Goal: Task Accomplishment & Management: Complete application form

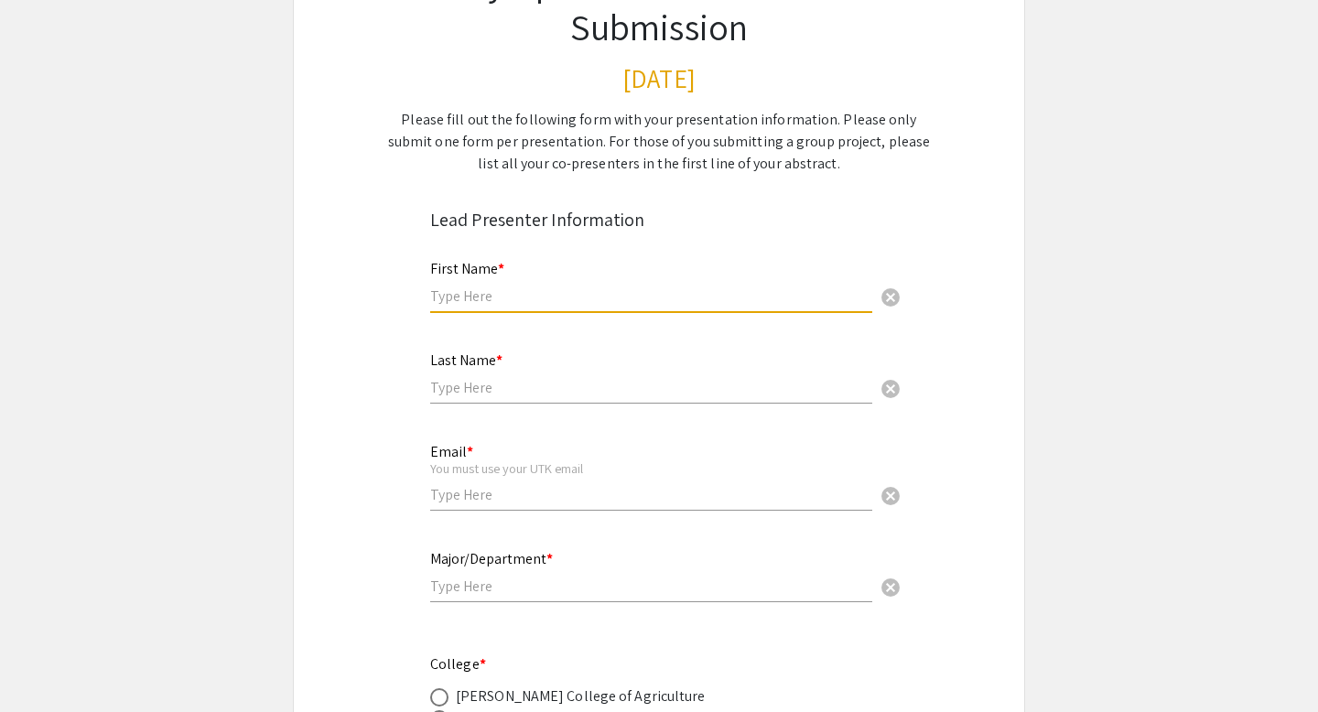
click at [563, 289] on input "text" at bounding box center [651, 295] width 442 height 19
type input "Giselle"
click at [522, 399] on div "Last Name * cancel" at bounding box center [651, 369] width 442 height 70
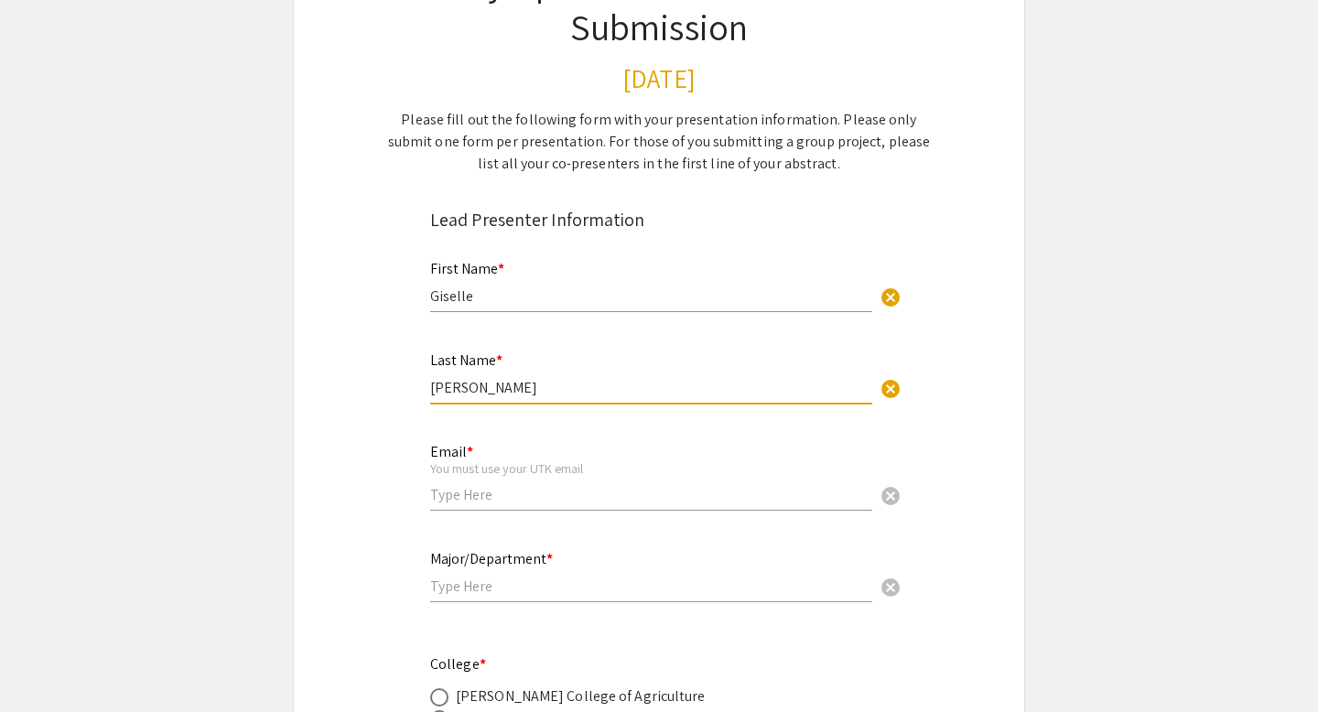
type input "[PERSON_NAME]"
click at [468, 495] on input "email" at bounding box center [651, 494] width 442 height 19
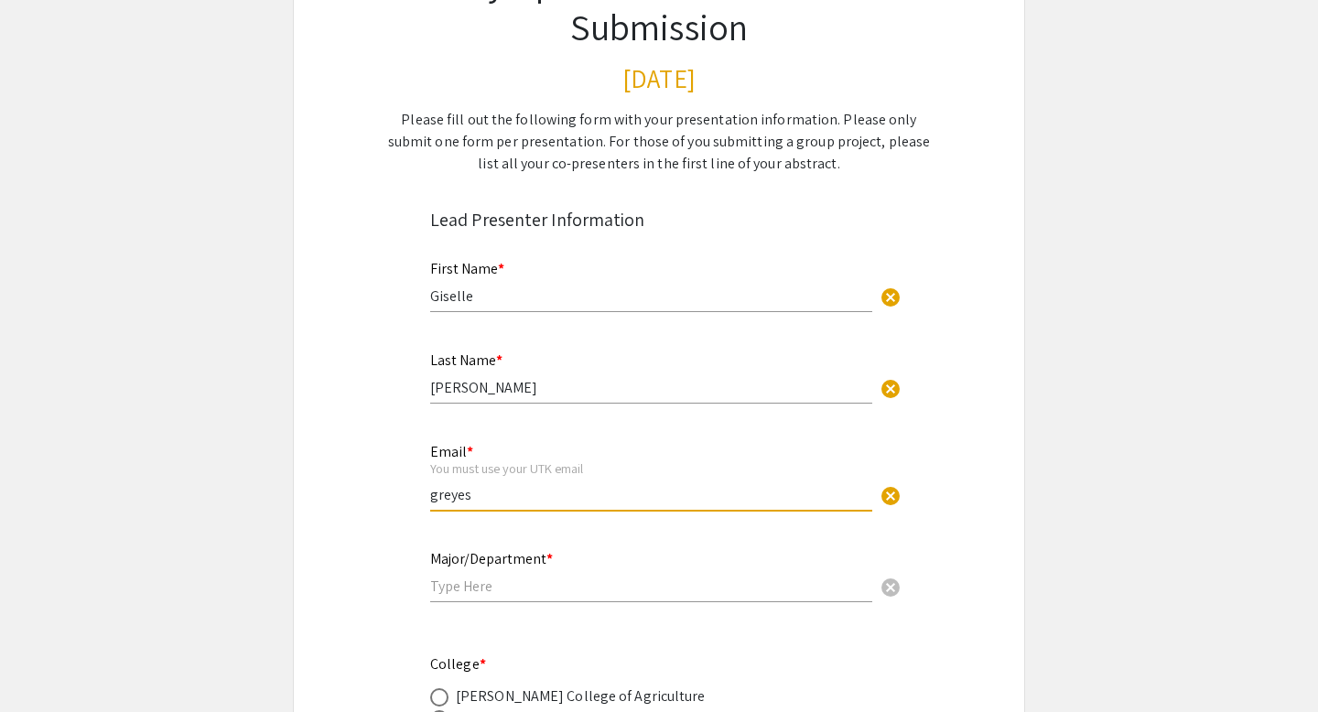
type input "[EMAIL_ADDRESS][DOMAIN_NAME]"
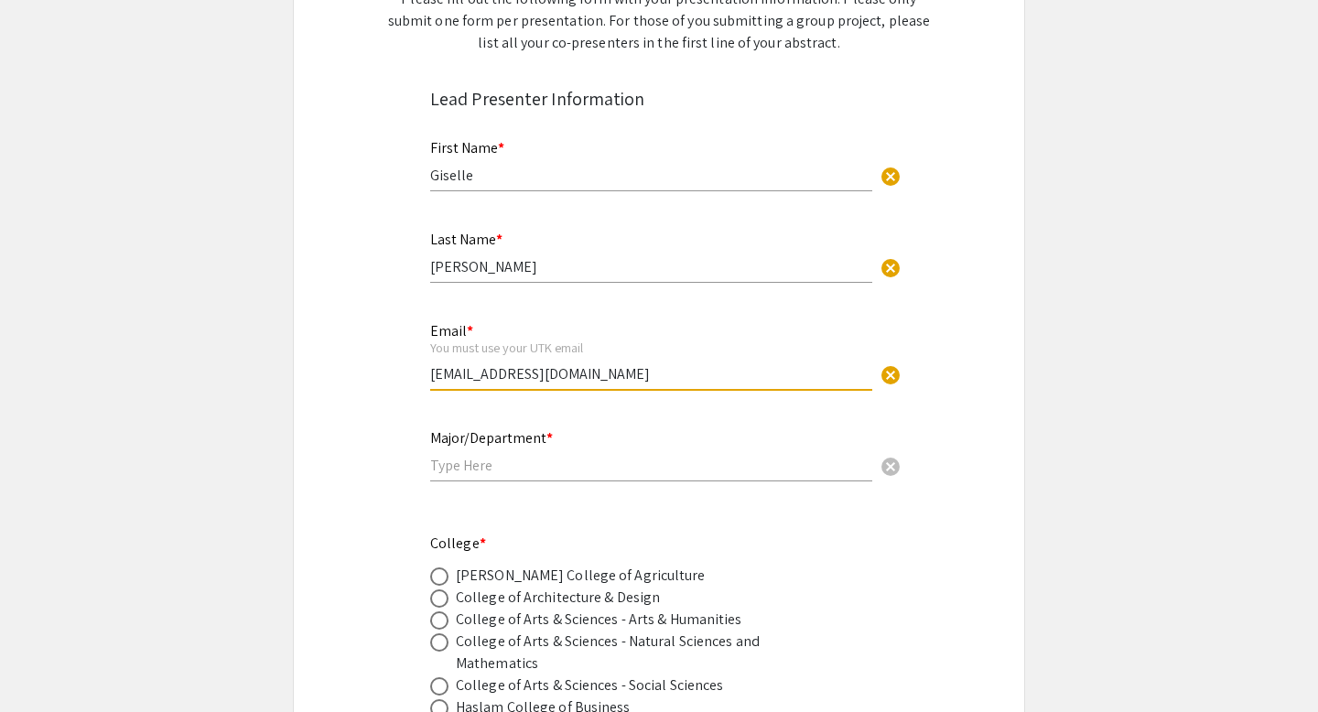
scroll to position [312, 0]
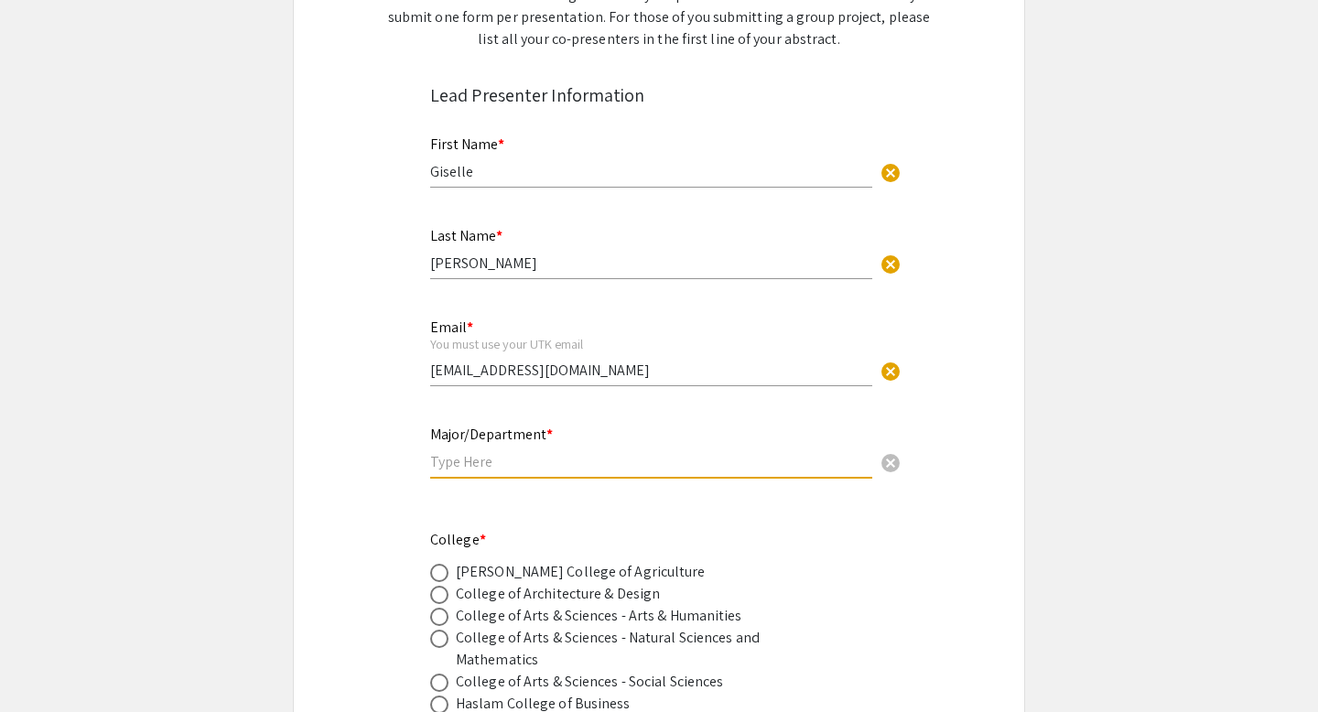
click at [542, 461] on input "text" at bounding box center [651, 461] width 442 height 19
type input "Therapeutic Recreation/KRSS"
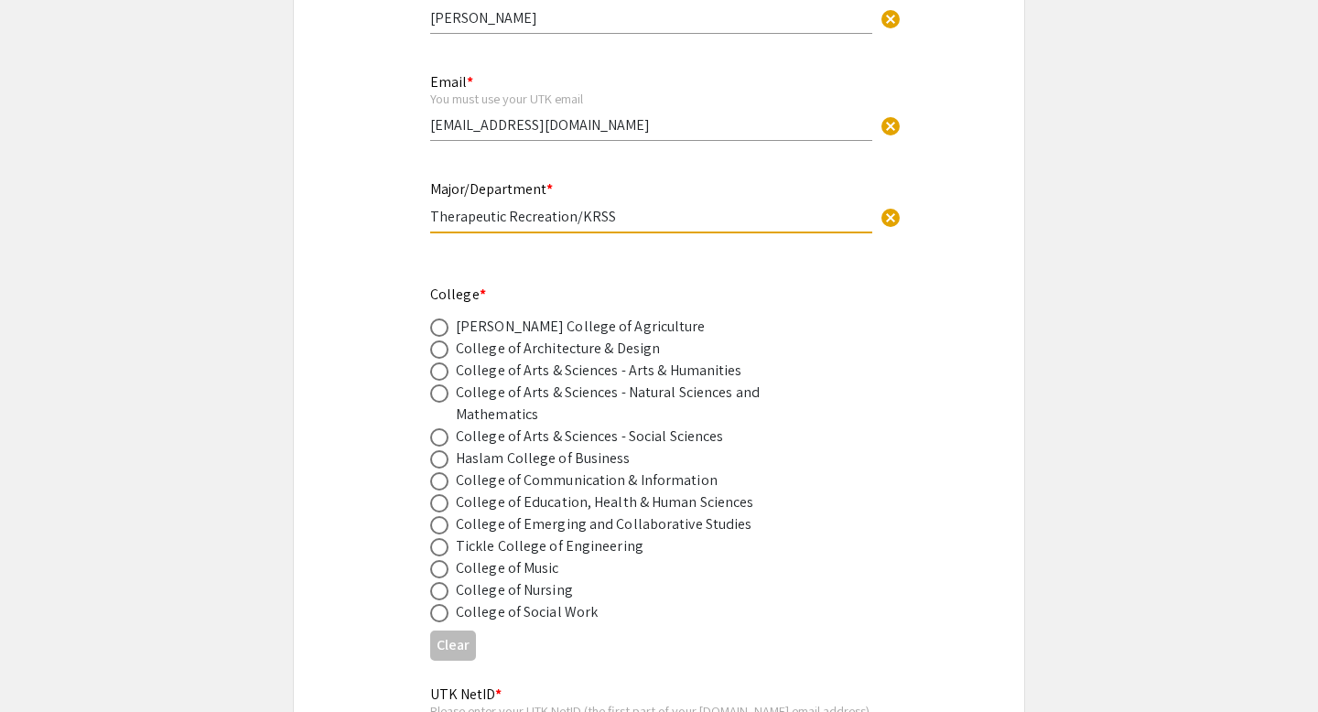
scroll to position [581, 0]
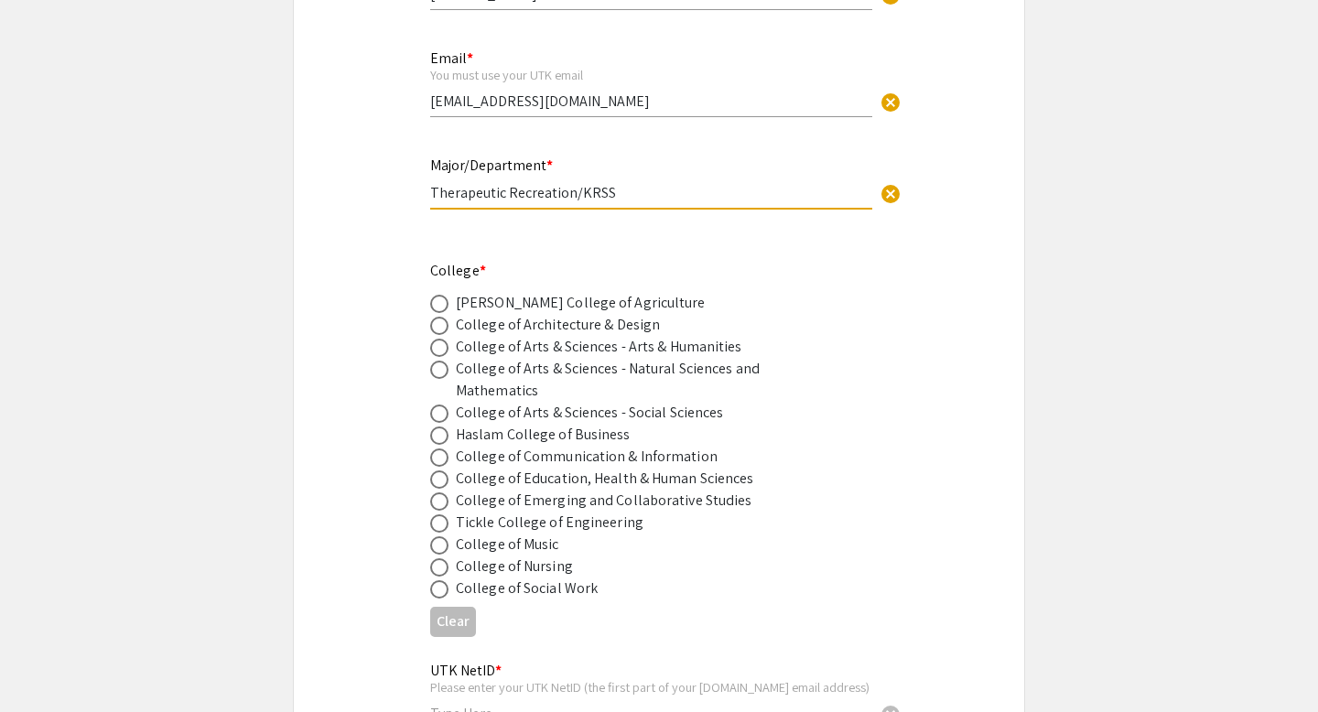
click at [443, 484] on span at bounding box center [439, 479] width 18 height 18
click at [443, 484] on input "radio" at bounding box center [439, 479] width 18 height 18
radio input "true"
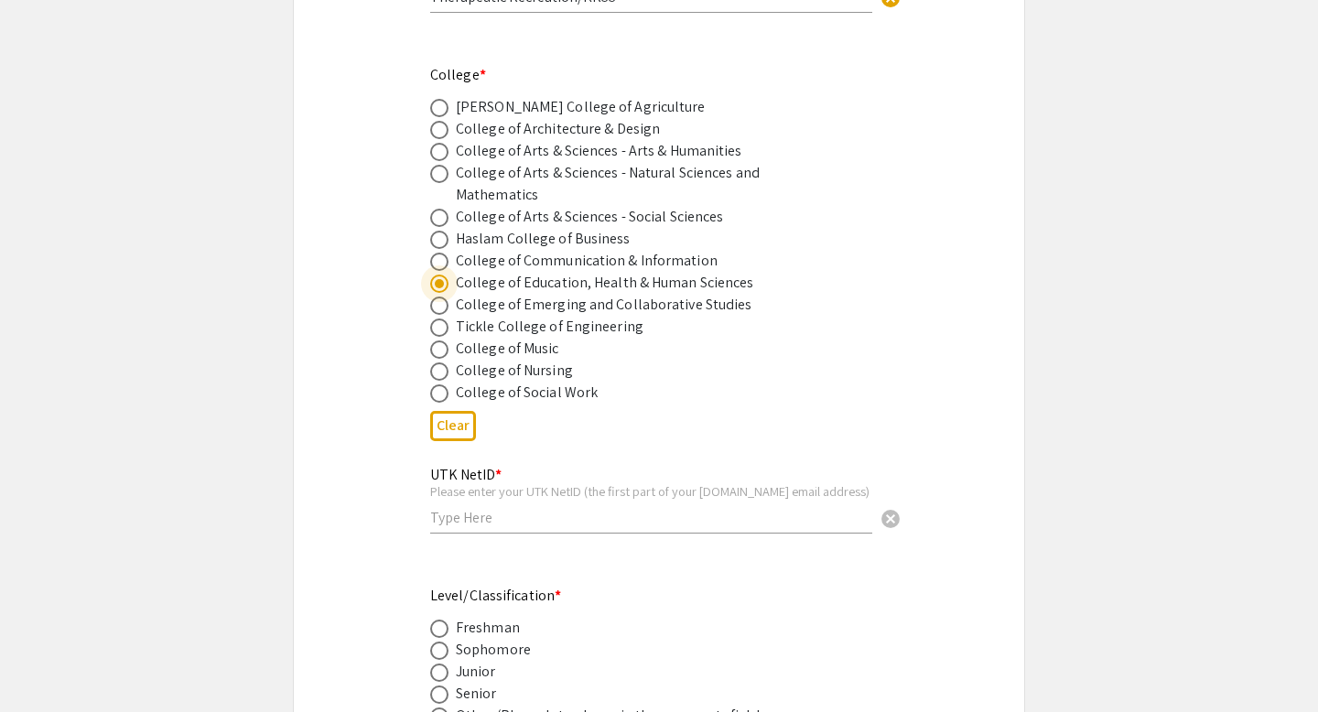
scroll to position [839, 0]
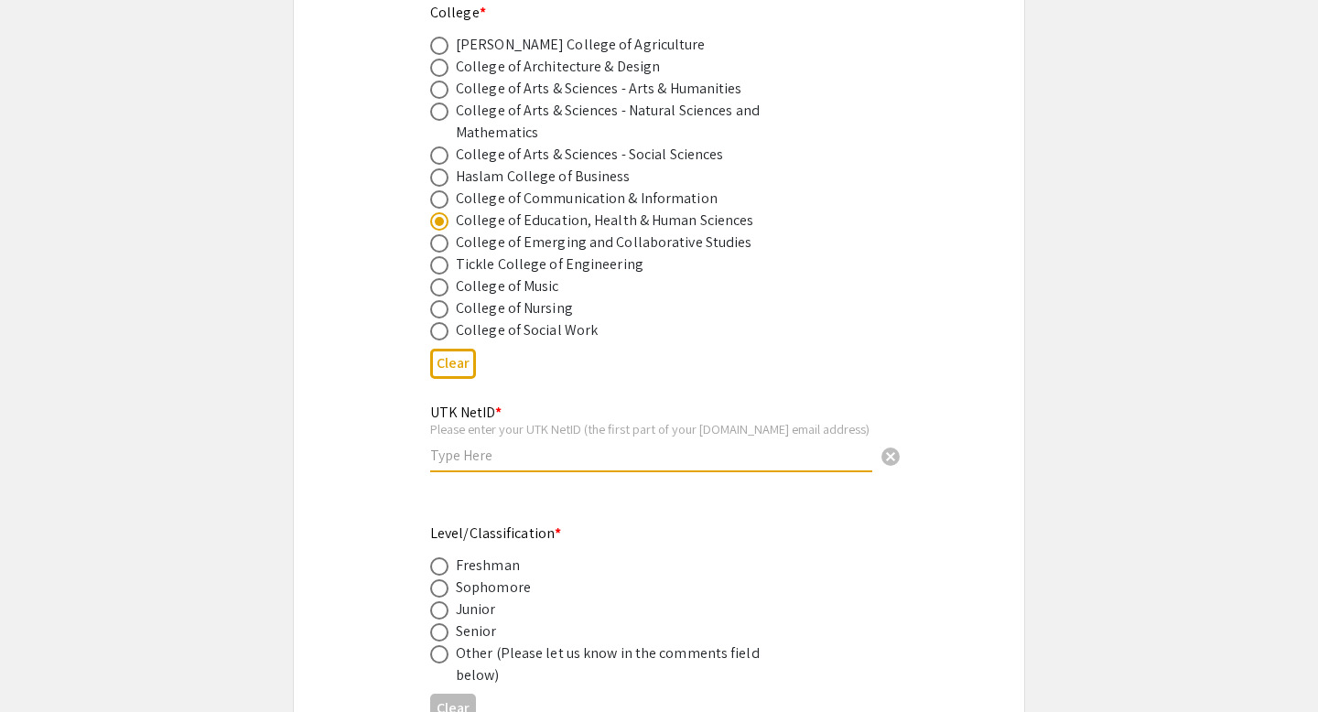
click at [577, 454] on input "text" at bounding box center [651, 455] width 442 height 19
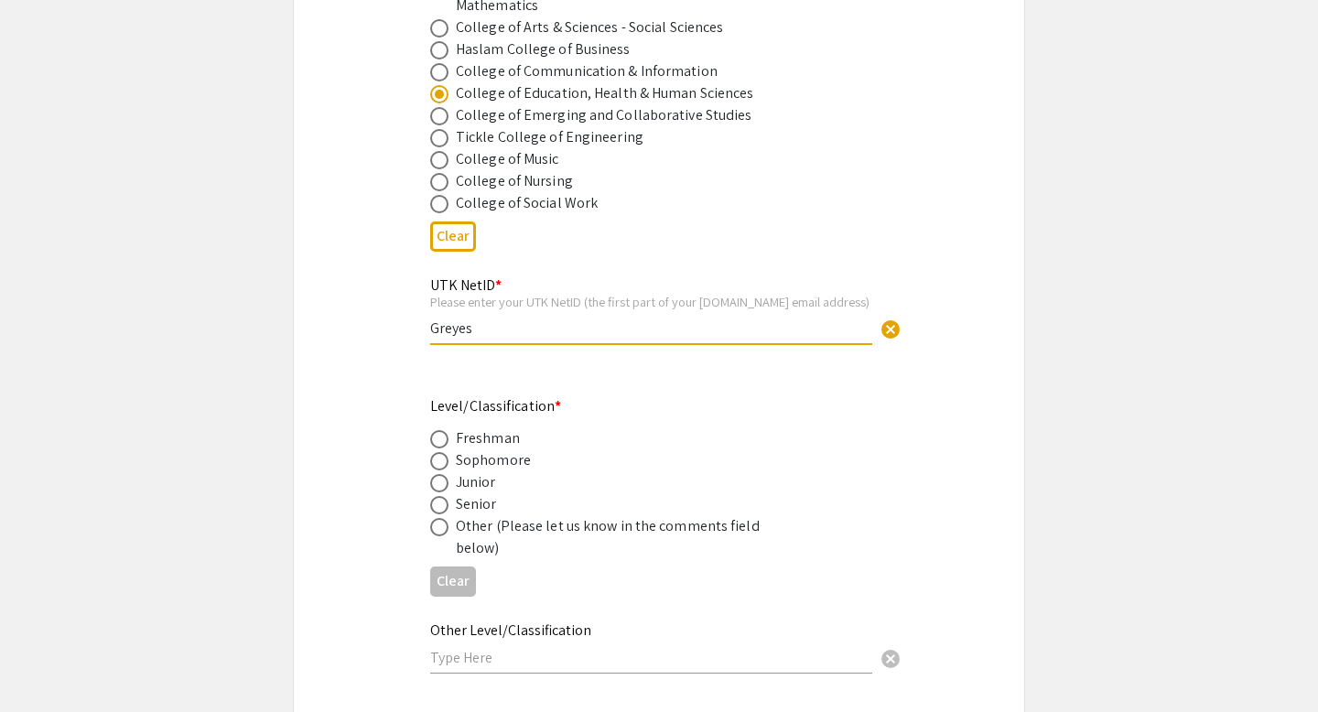
scroll to position [981, 0]
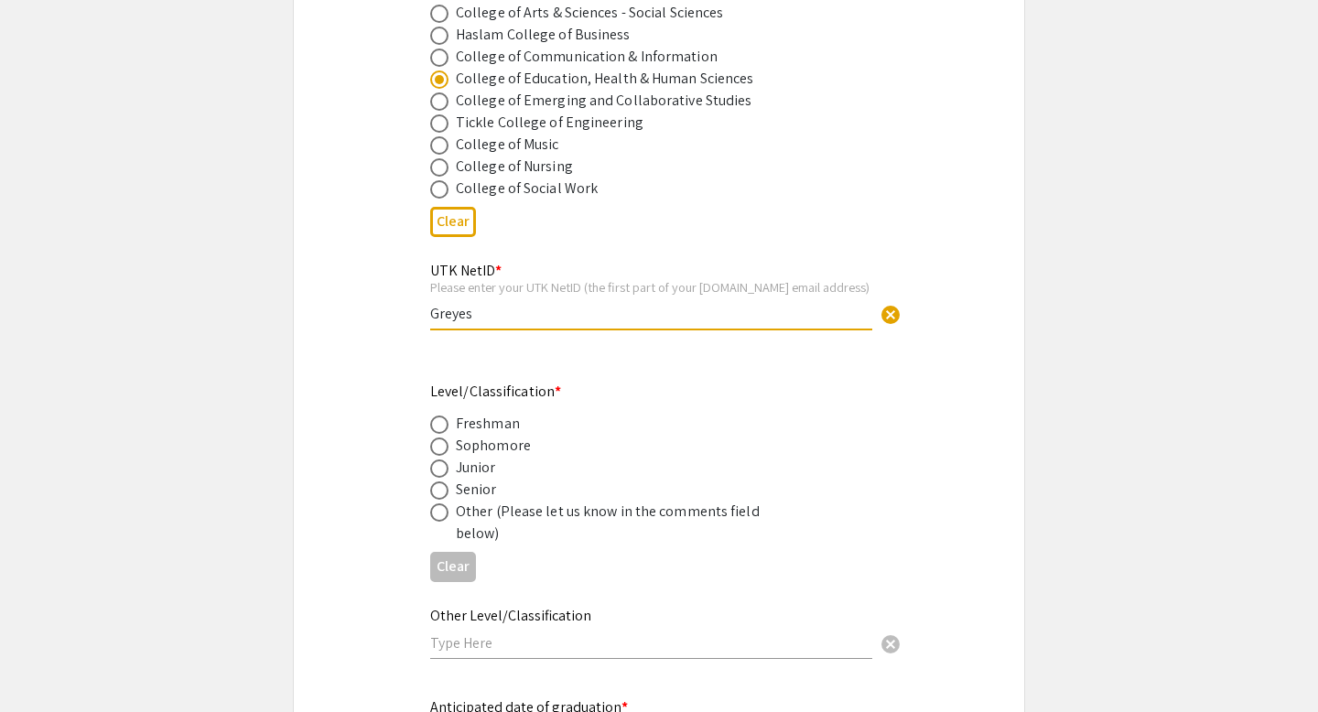
type input "Greyes"
click at [464, 497] on div "Senior" at bounding box center [476, 490] width 41 height 22
click at [434, 495] on span at bounding box center [439, 490] width 18 height 18
click at [434, 495] on input "radio" at bounding box center [439, 490] width 18 height 18
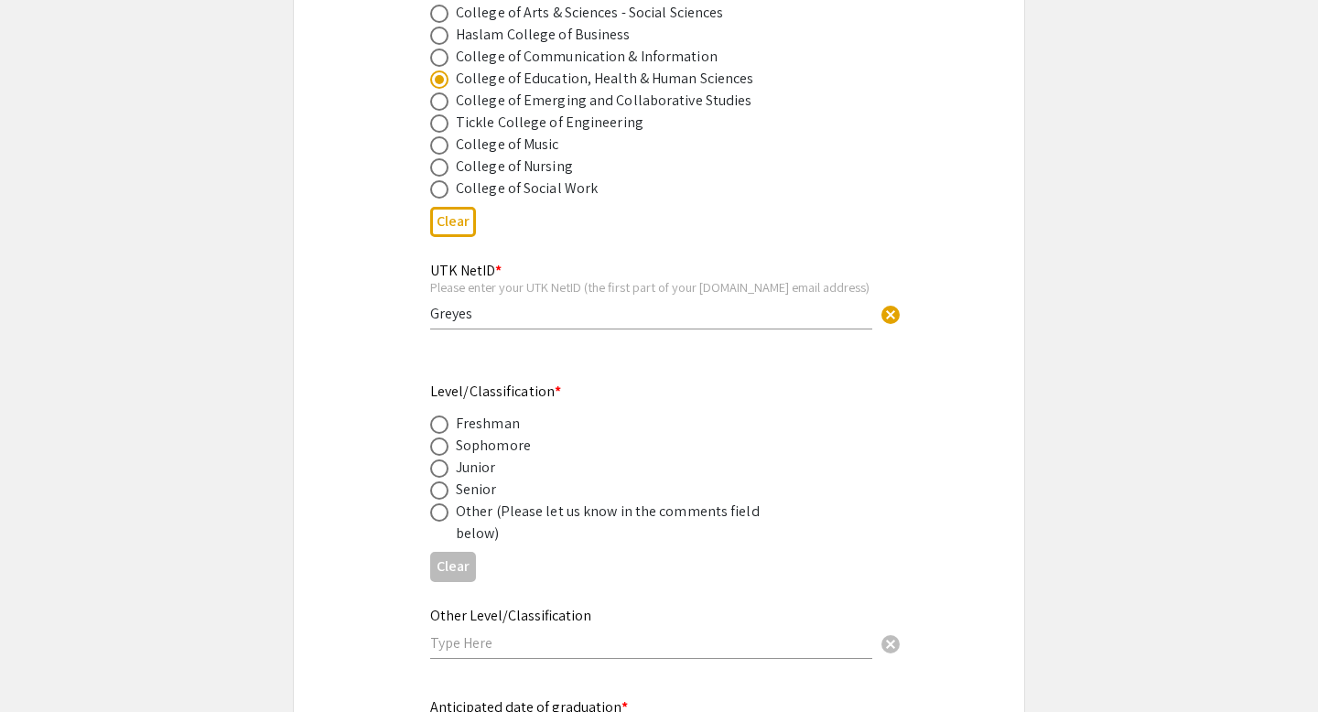
radio input "true"
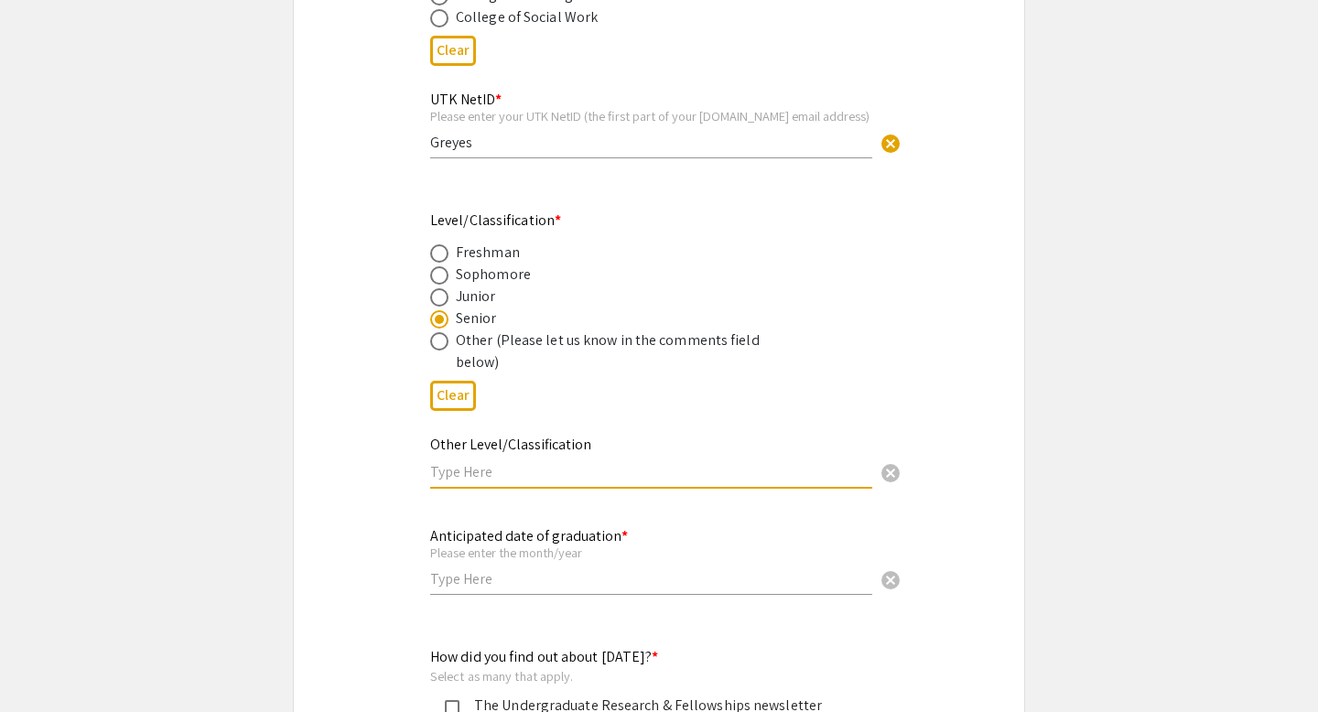
click at [587, 467] on input "text" at bounding box center [651, 471] width 442 height 19
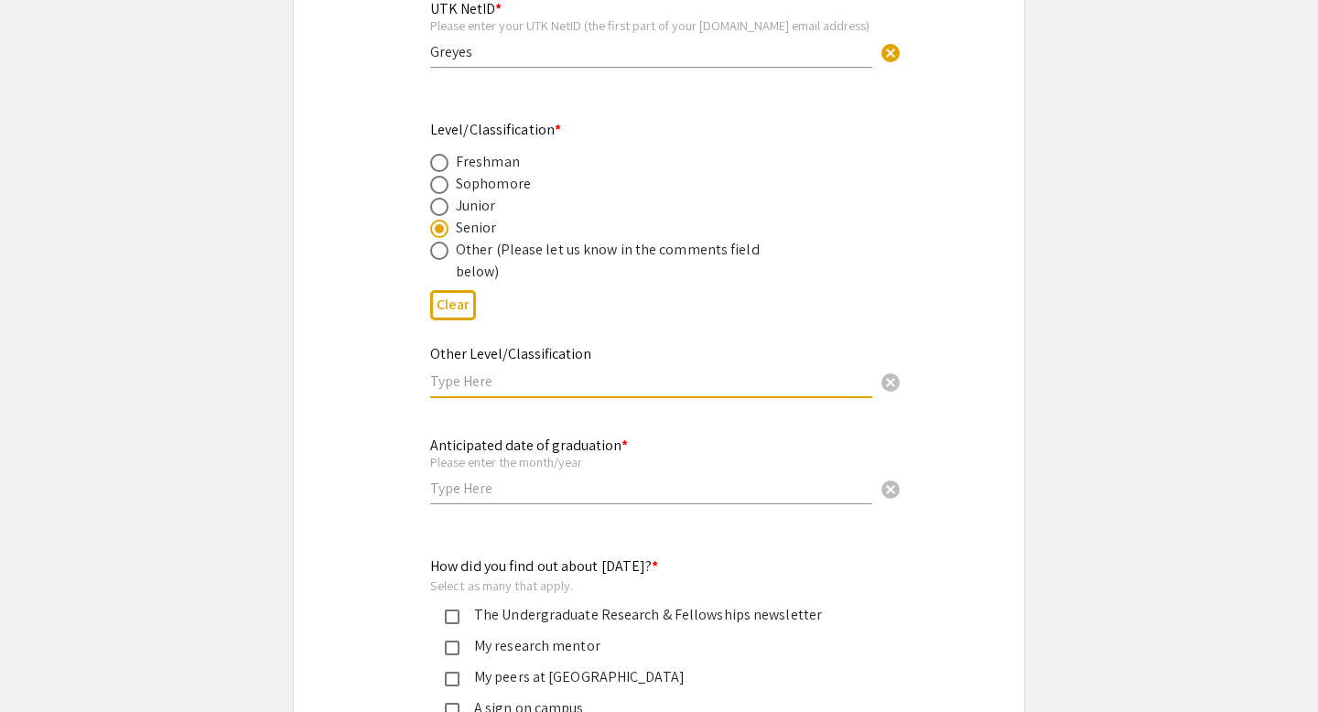
scroll to position [1244, 0]
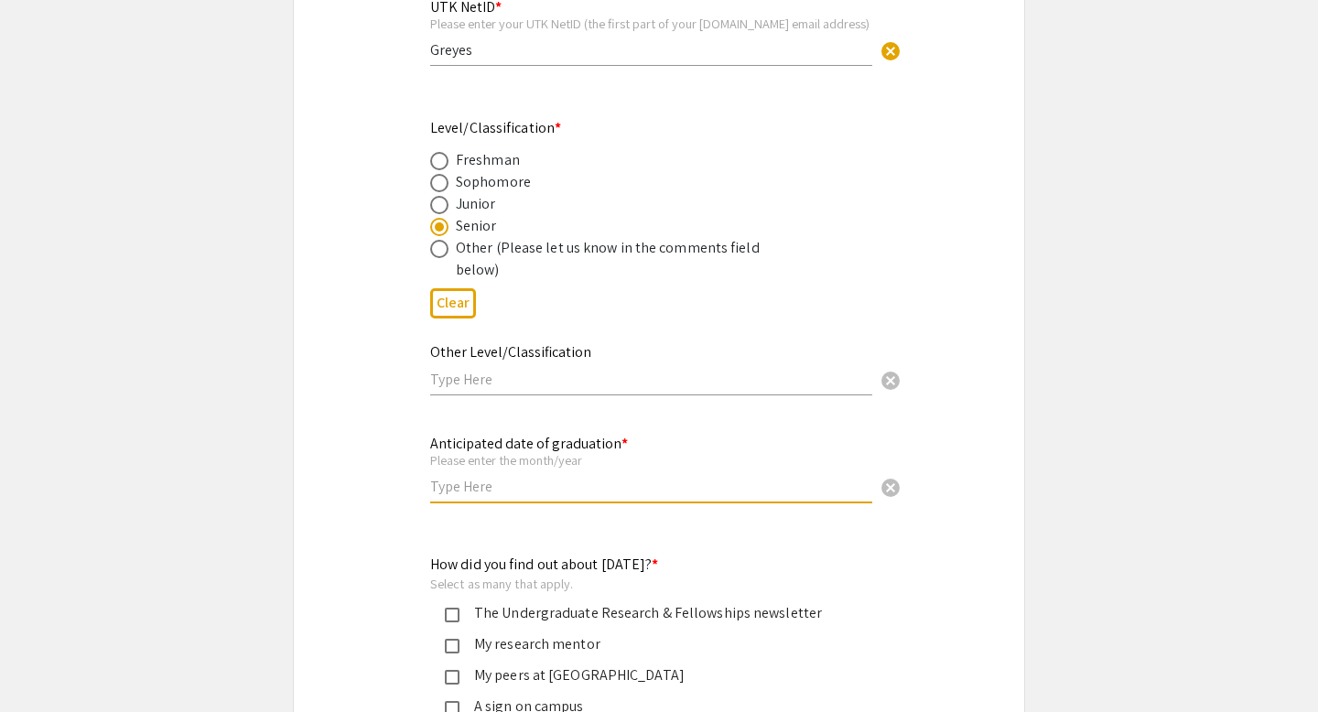
click at [574, 492] on input "text" at bounding box center [651, 486] width 442 height 19
click at [435, 492] on input "2025" at bounding box center [651, 486] width 442 height 19
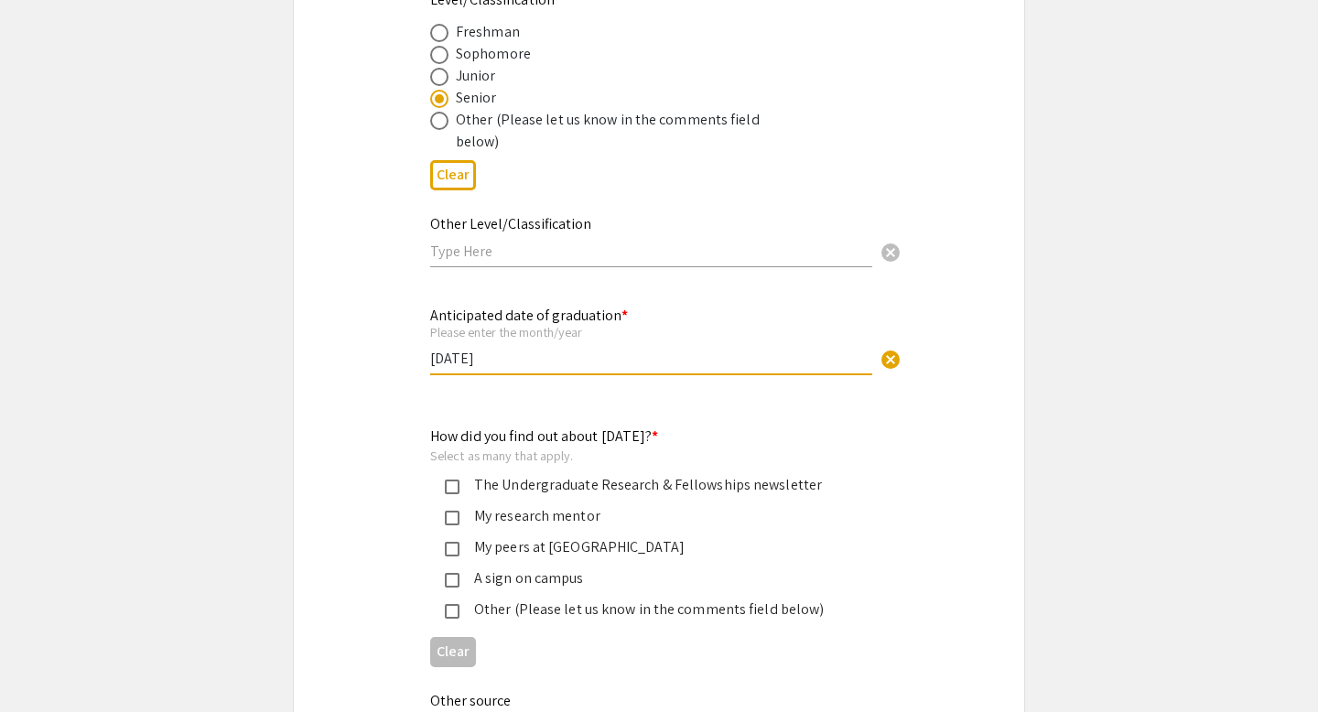
scroll to position [1374, 0]
type input "[DATE]"
click at [446, 491] on mat-pseudo-checkbox at bounding box center [452, 485] width 15 height 15
click at [457, 521] on mat-pseudo-checkbox at bounding box center [452, 516] width 15 height 15
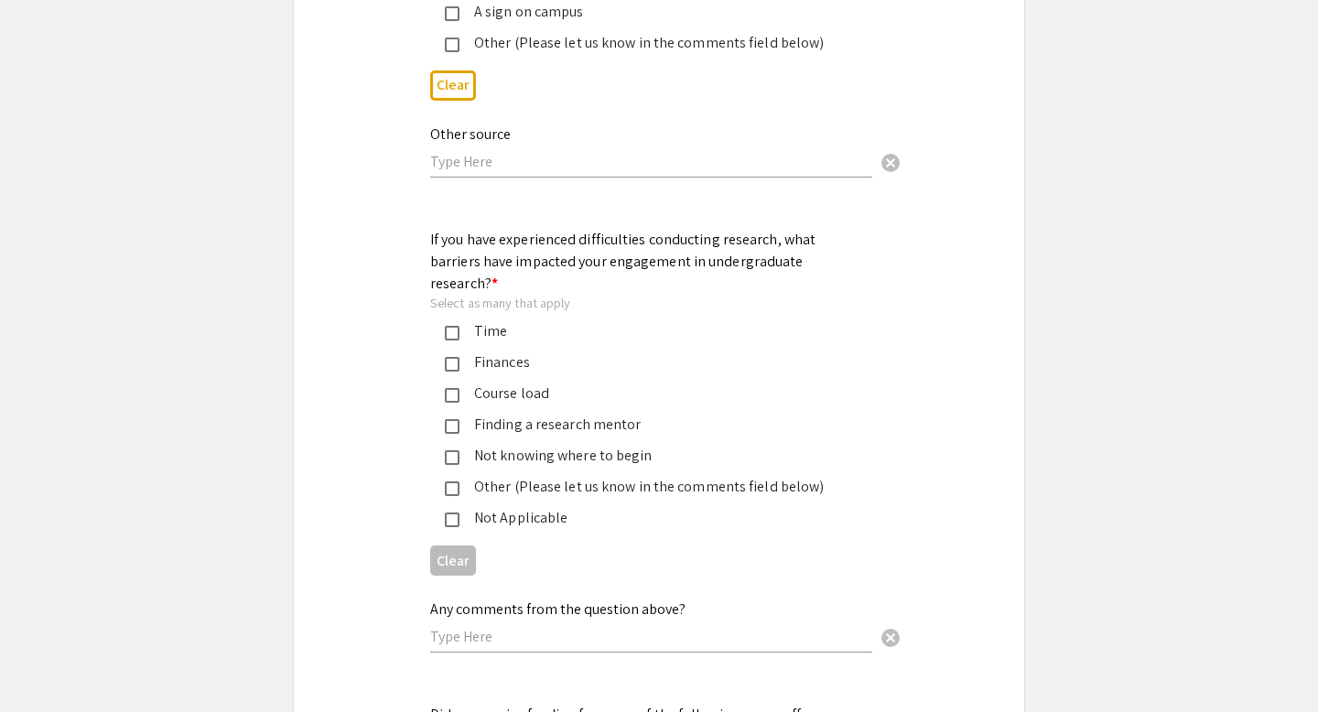
scroll to position [1942, 0]
click at [492, 318] on div "Time" at bounding box center [651, 329] width 384 height 22
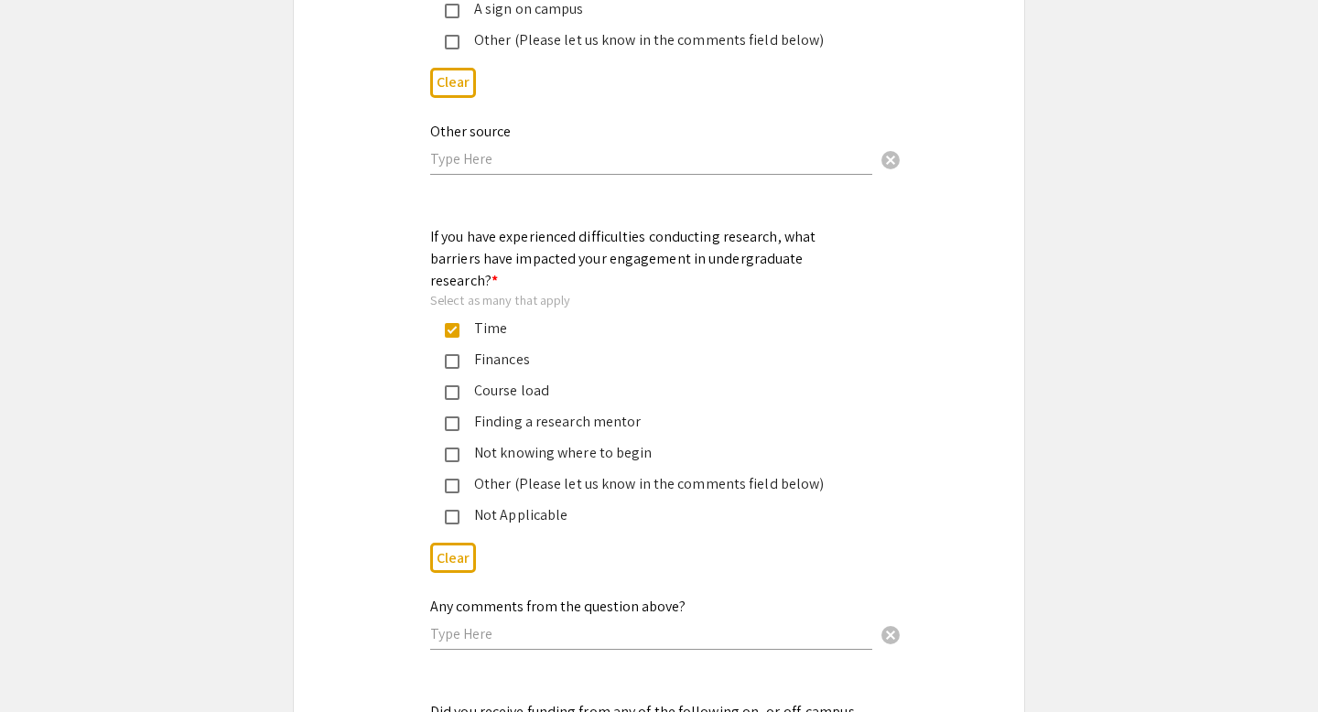
click at [517, 380] on div "Course load" at bounding box center [651, 391] width 384 height 22
click at [533, 442] on div "Not knowing where to begin" at bounding box center [651, 453] width 384 height 22
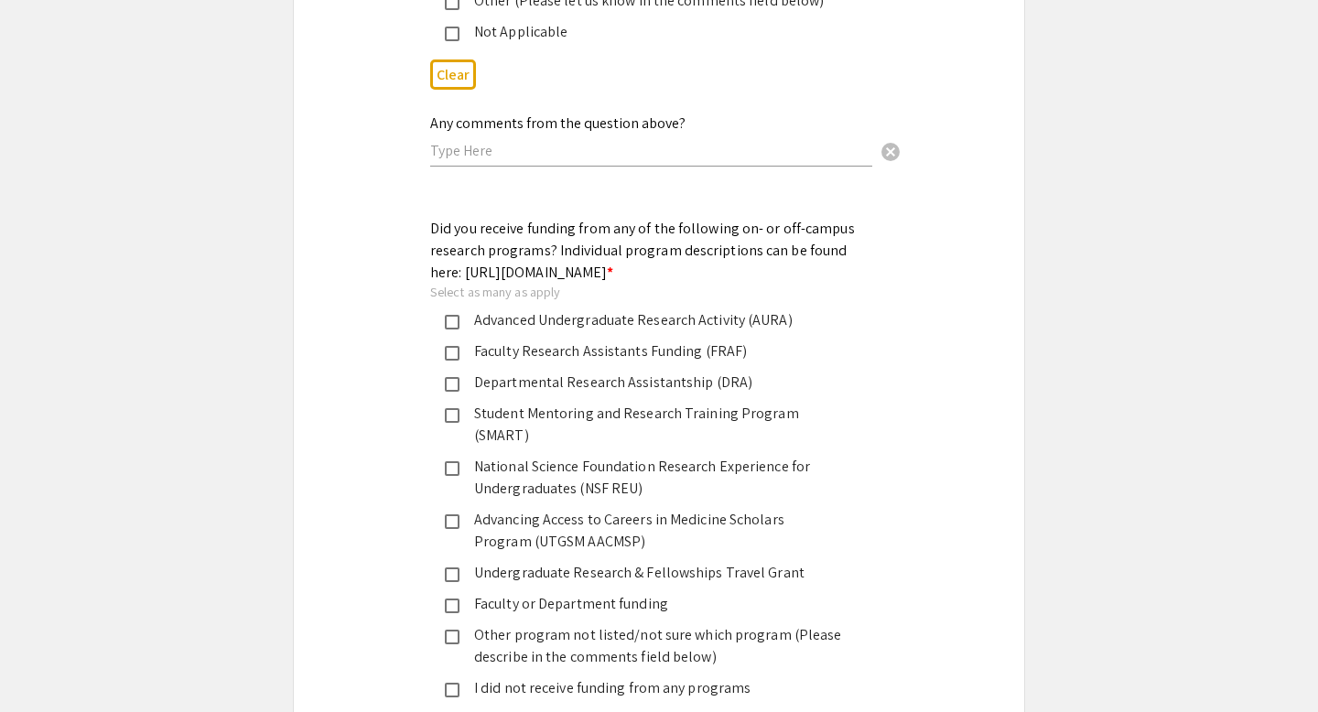
scroll to position [2438, 0]
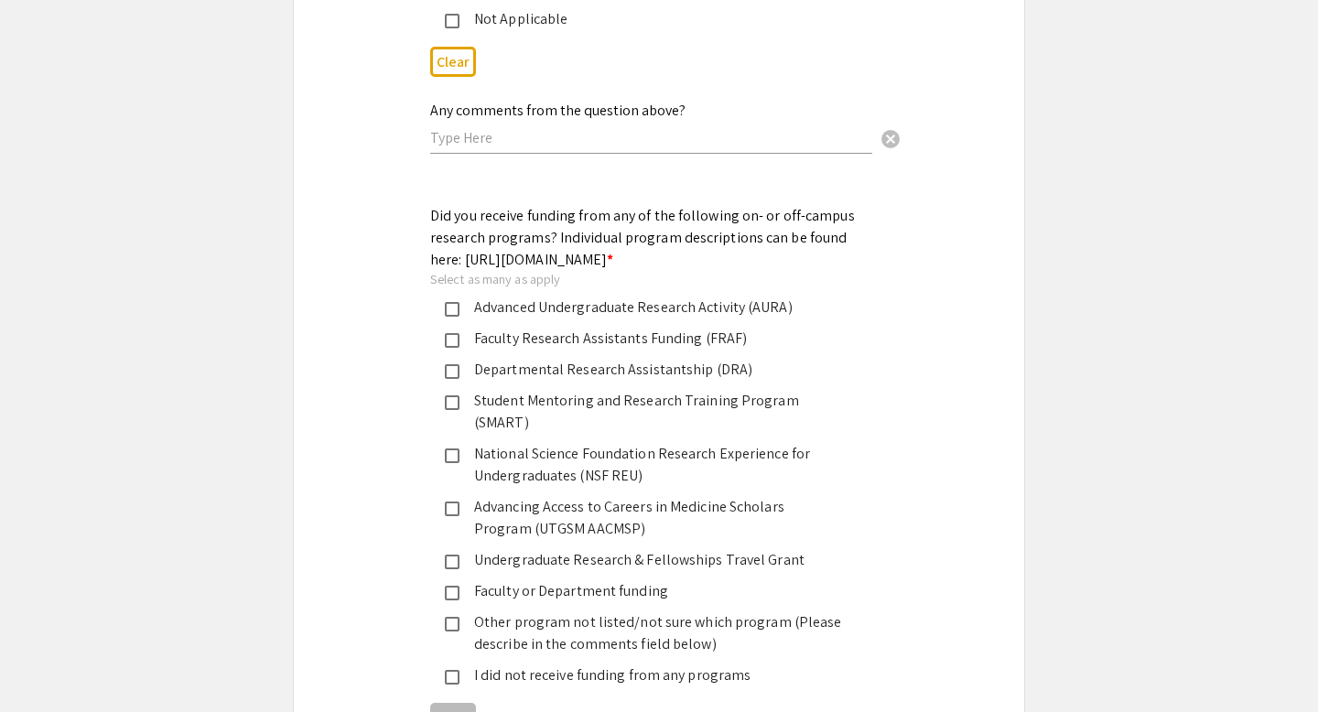
click at [586, 314] on div "Advanced Undergraduate Research Activity (AURA)" at bounding box center [651, 307] width 384 height 22
click at [557, 368] on div "Departmental Research Assistantship (DRA)" at bounding box center [651, 370] width 384 height 22
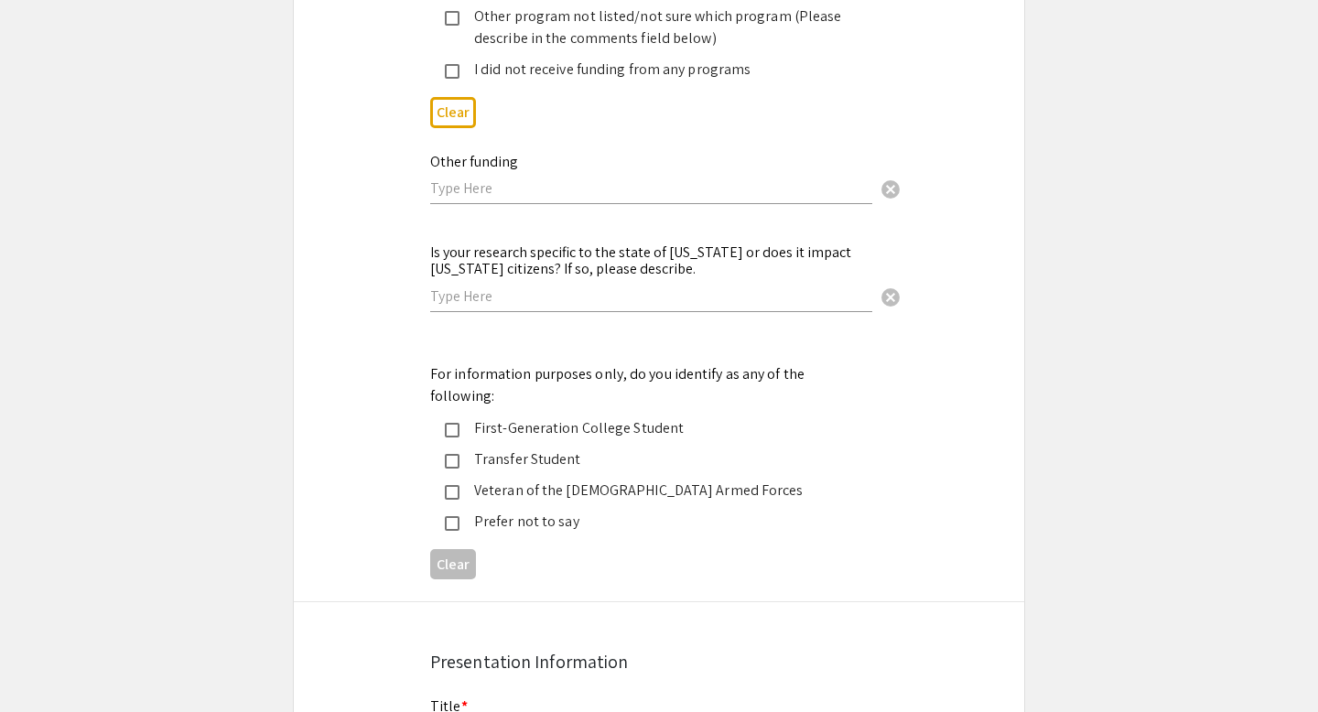
scroll to position [3045, 0]
click at [567, 266] on div "Is your research specific to the state of [US_STATE] or does it impact [US_STAT…" at bounding box center [651, 267] width 442 height 86
type input "n"
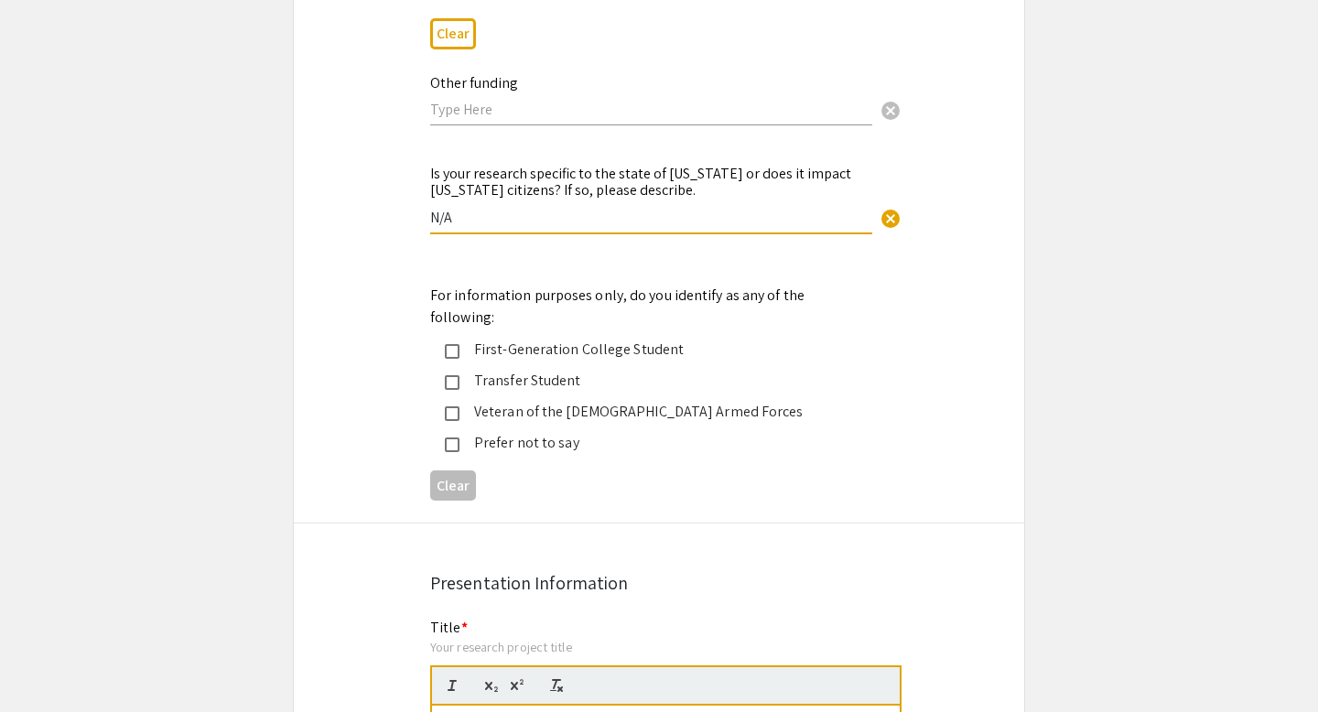
scroll to position [3127, 0]
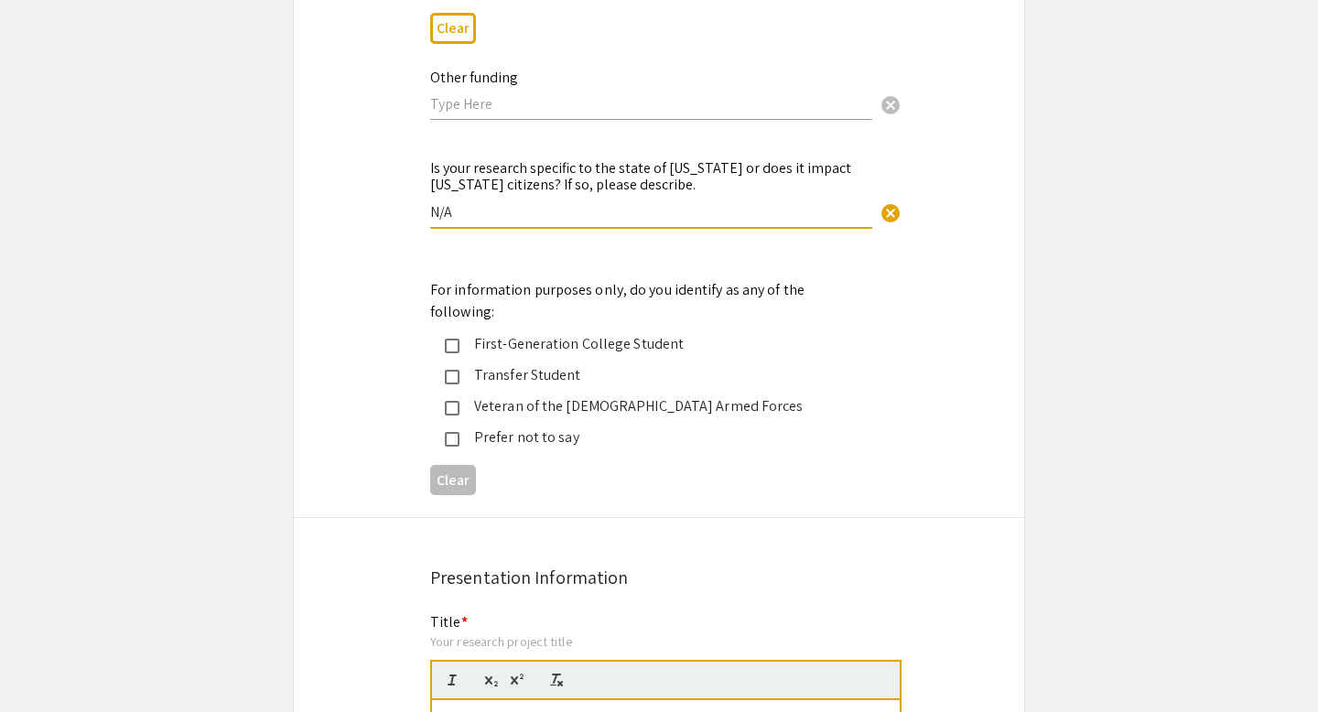
type input "N/A"
click at [514, 333] on div "First-Generation College Student" at bounding box center [651, 344] width 384 height 22
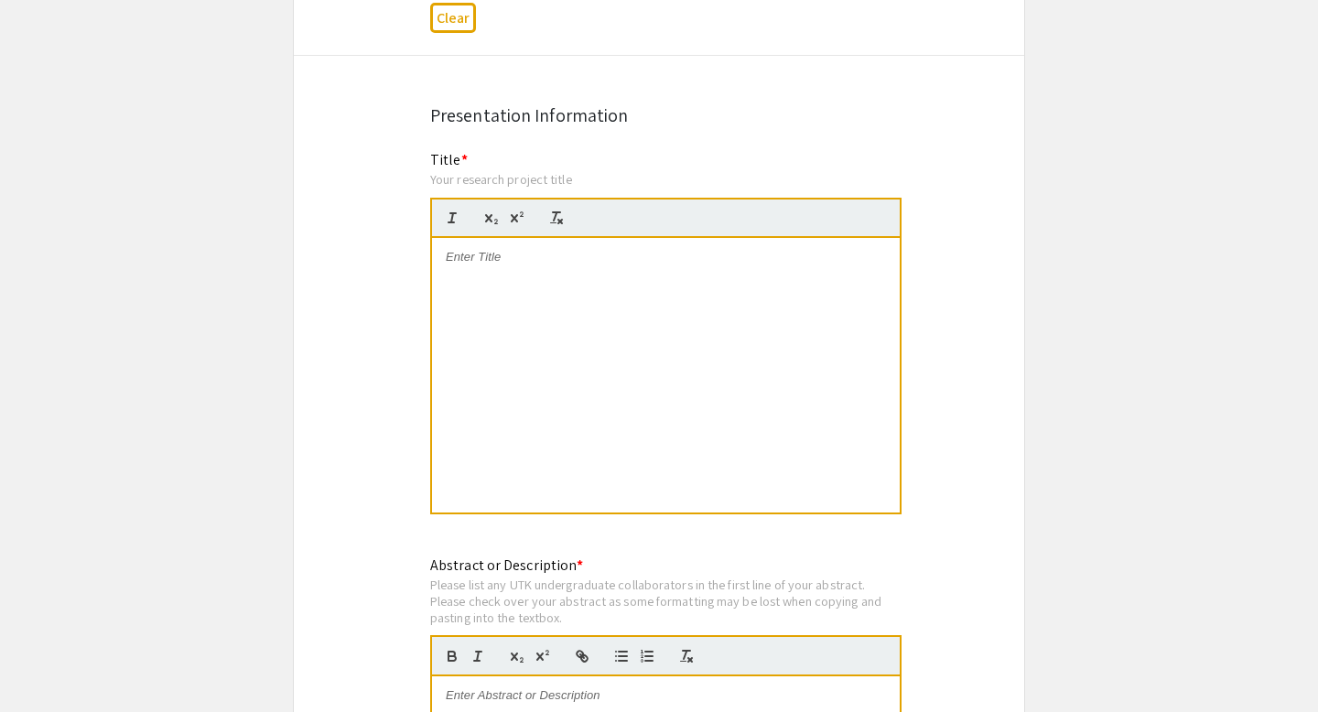
scroll to position [3595, 0]
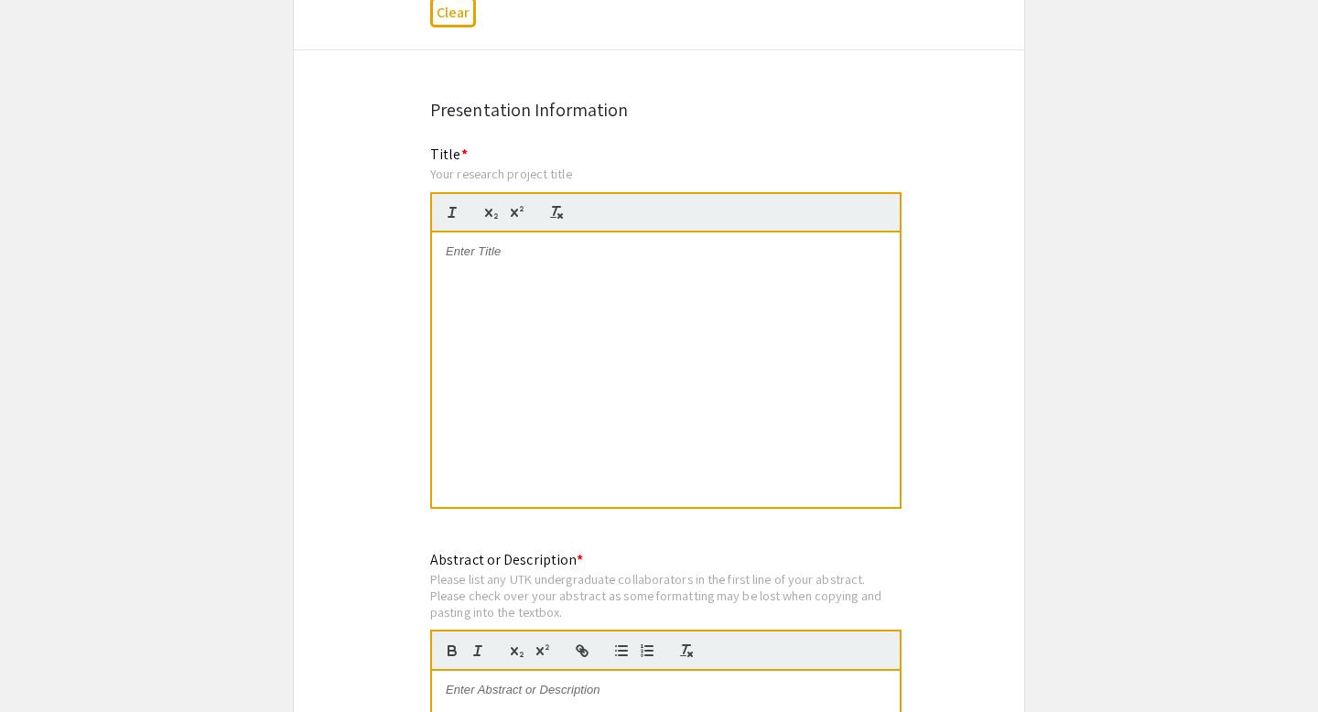
click at [468, 232] on div at bounding box center [666, 369] width 468 height 274
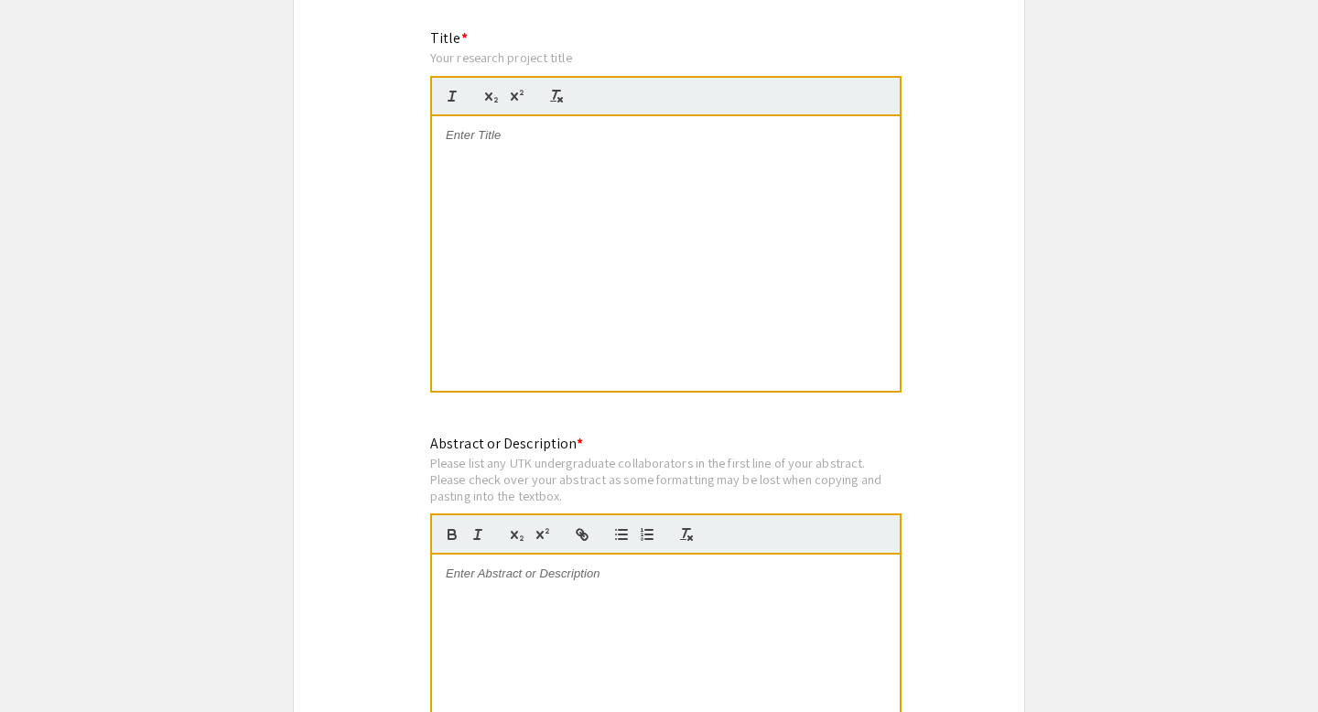
scroll to position [3744, 0]
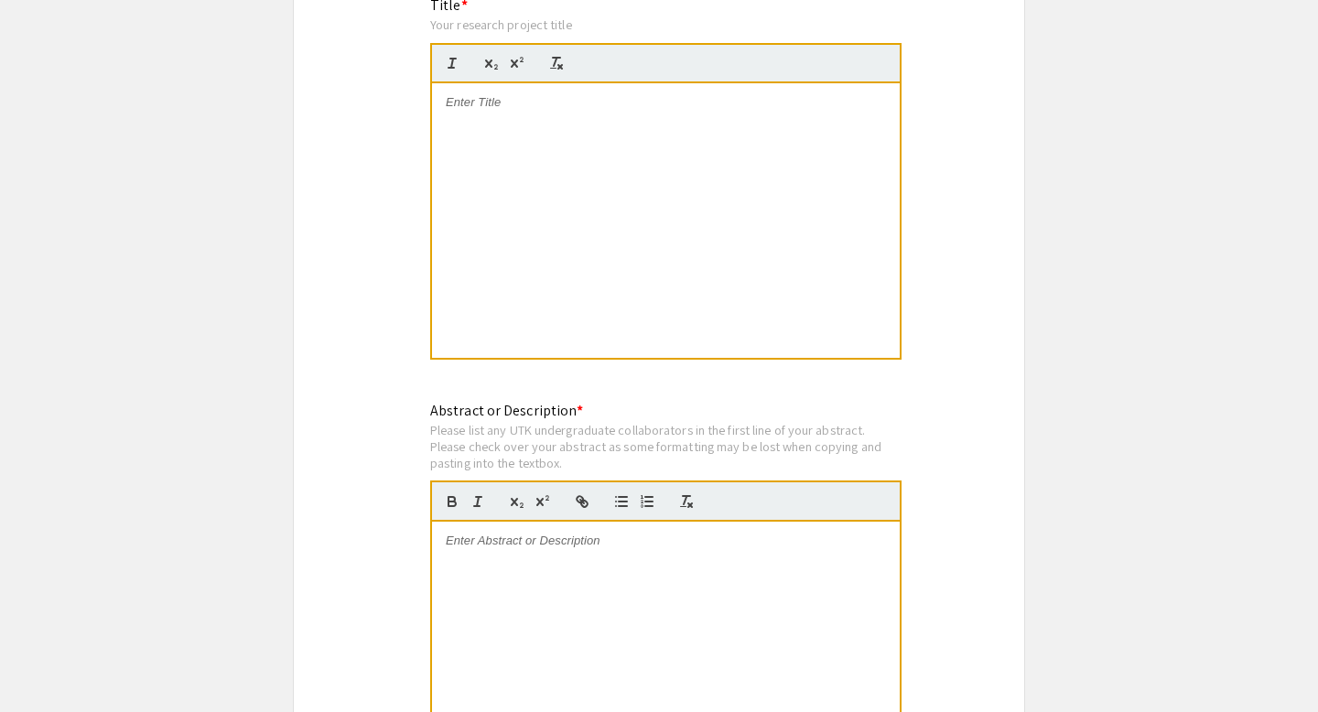
click at [512, 536] on div at bounding box center [666, 659] width 468 height 274
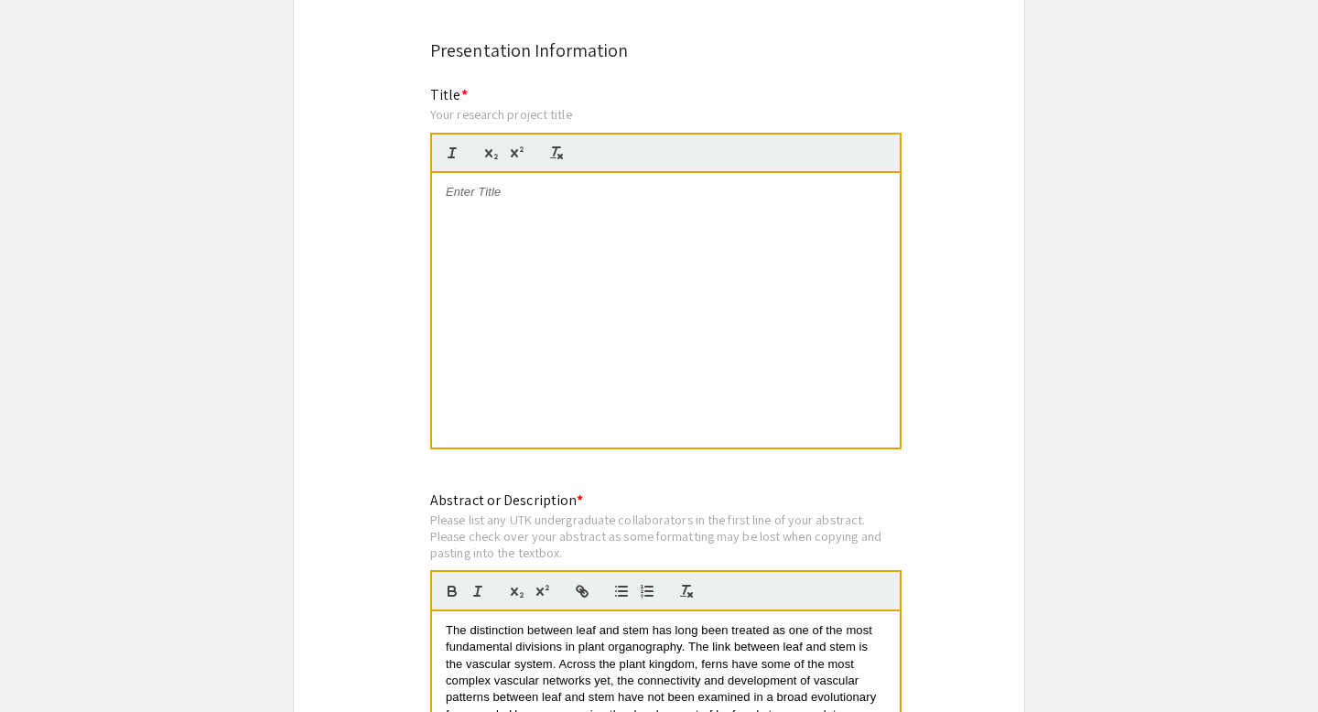
scroll to position [3623, 0]
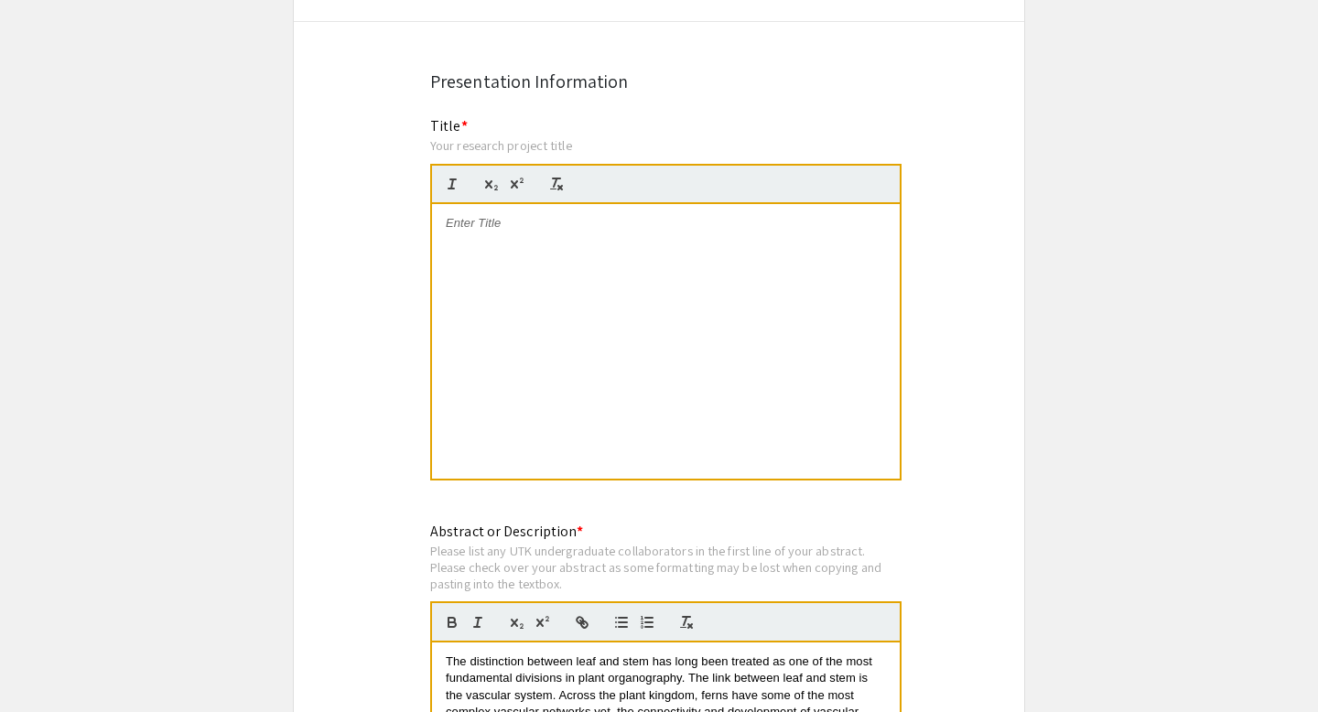
click at [567, 282] on div at bounding box center [666, 341] width 468 height 274
drag, startPoint x: 514, startPoint y: 213, endPoint x: 441, endPoint y: 184, distance: 78.8
click at [440, 204] on div "Modularity and duplication in the evolution of leaf vasculature in ferns" at bounding box center [666, 341] width 468 height 274
drag, startPoint x: 850, startPoint y: 190, endPoint x: 382, endPoint y: 186, distance: 467.6
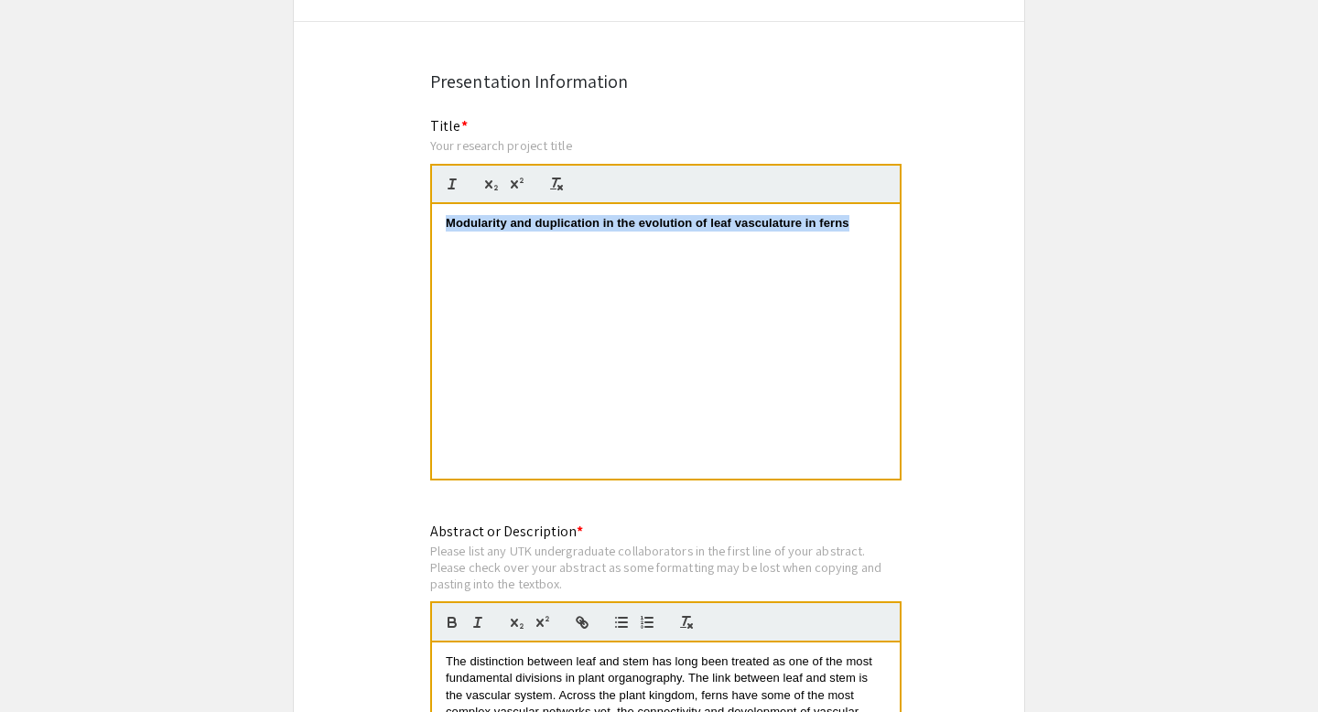
click at [537, 250] on div at bounding box center [666, 341] width 468 height 274
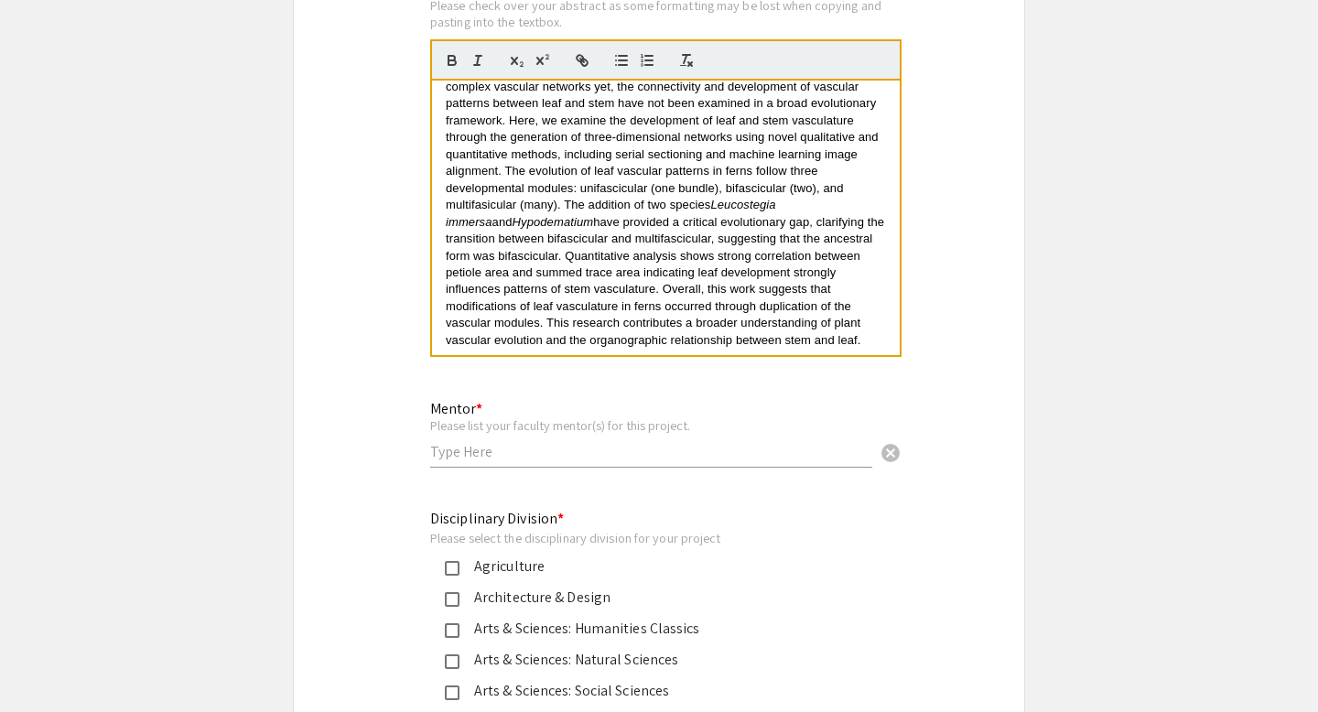
scroll to position [4201, 0]
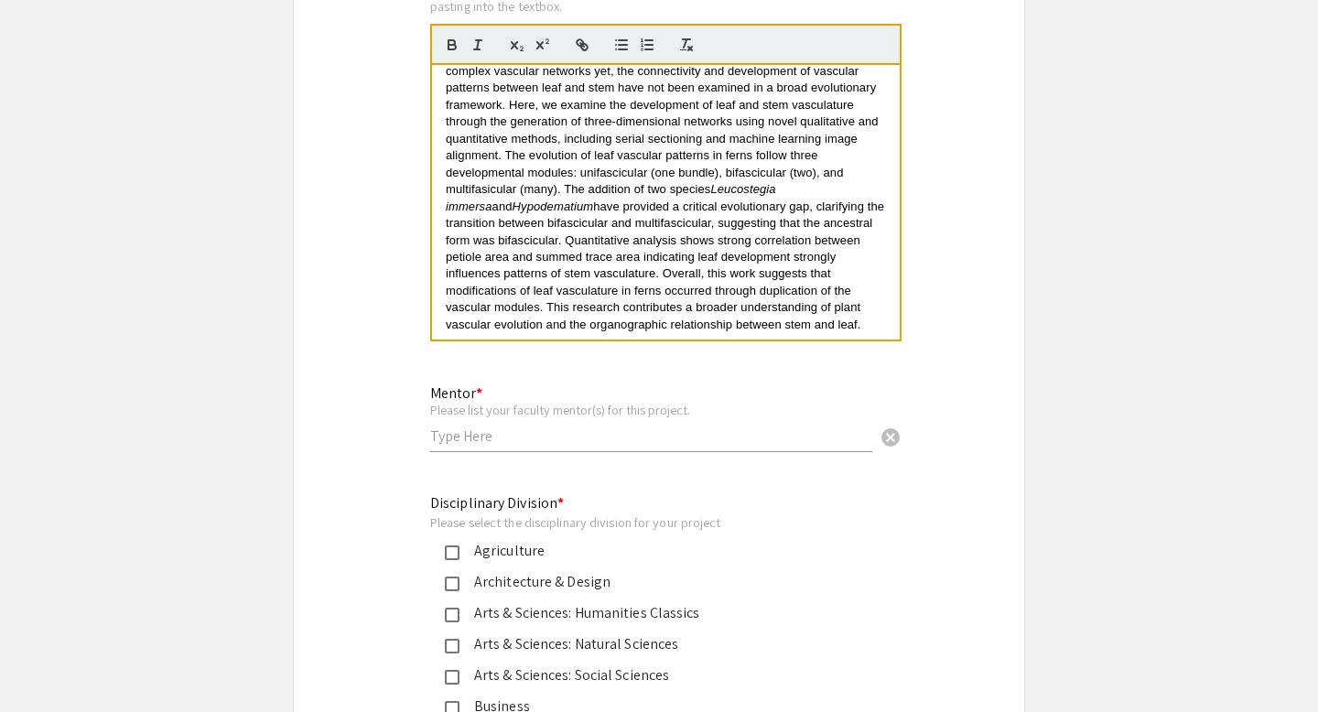
click at [785, 402] on div "Please list your faculty mentor(s) for this project." at bounding box center [651, 410] width 442 height 16
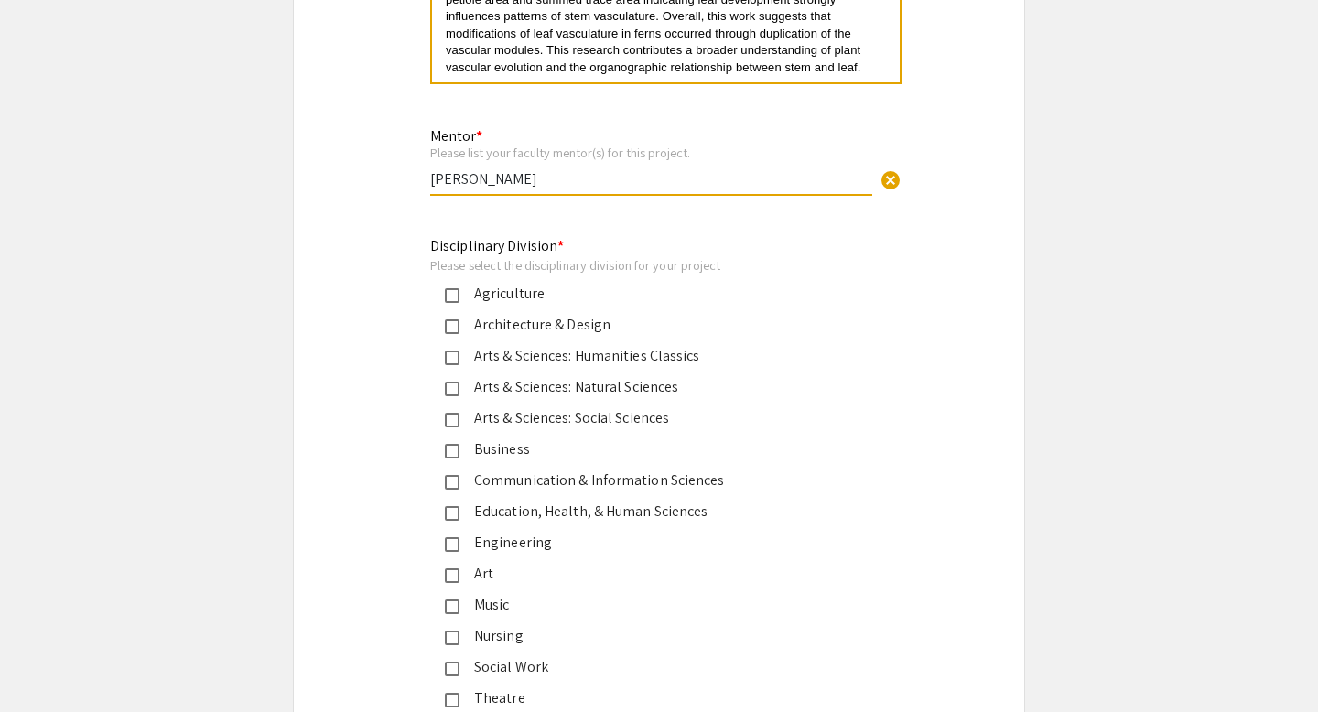
scroll to position [4482, 0]
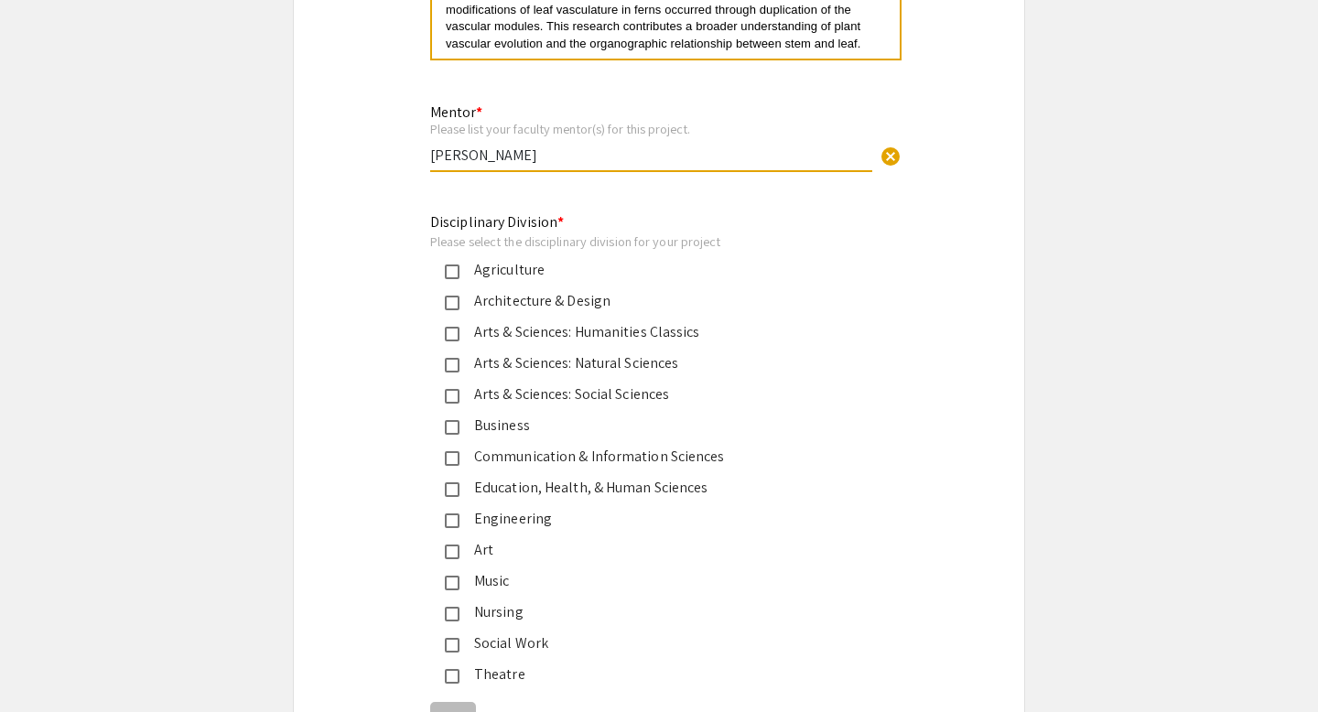
type input "[PERSON_NAME]"
click at [545, 352] on div "Arts & Sciences: Natural Sciences" at bounding box center [651, 363] width 384 height 22
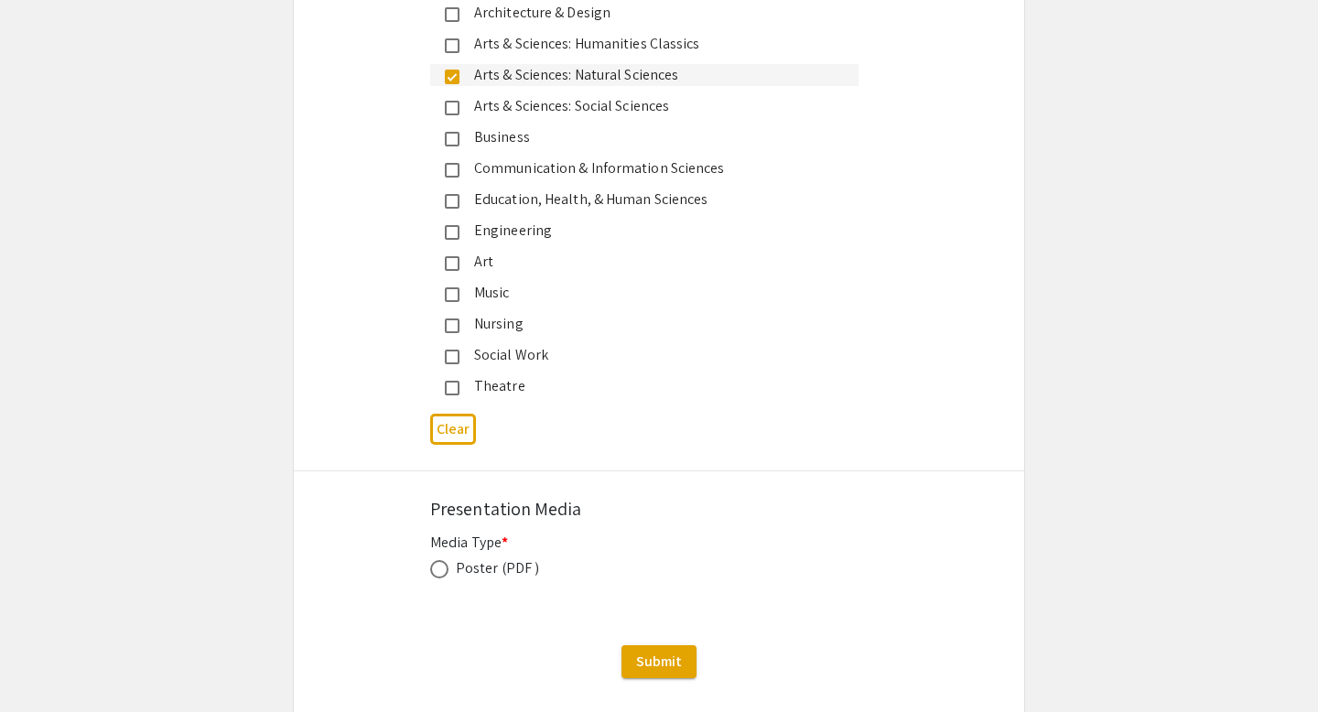
scroll to position [4771, 0]
click at [500, 556] on div "Poster (PDF )" at bounding box center [497, 567] width 83 height 22
click at [448, 559] on label at bounding box center [443, 568] width 26 height 18
click at [448, 559] on input "radio" at bounding box center [439, 568] width 18 height 18
radio input "true"
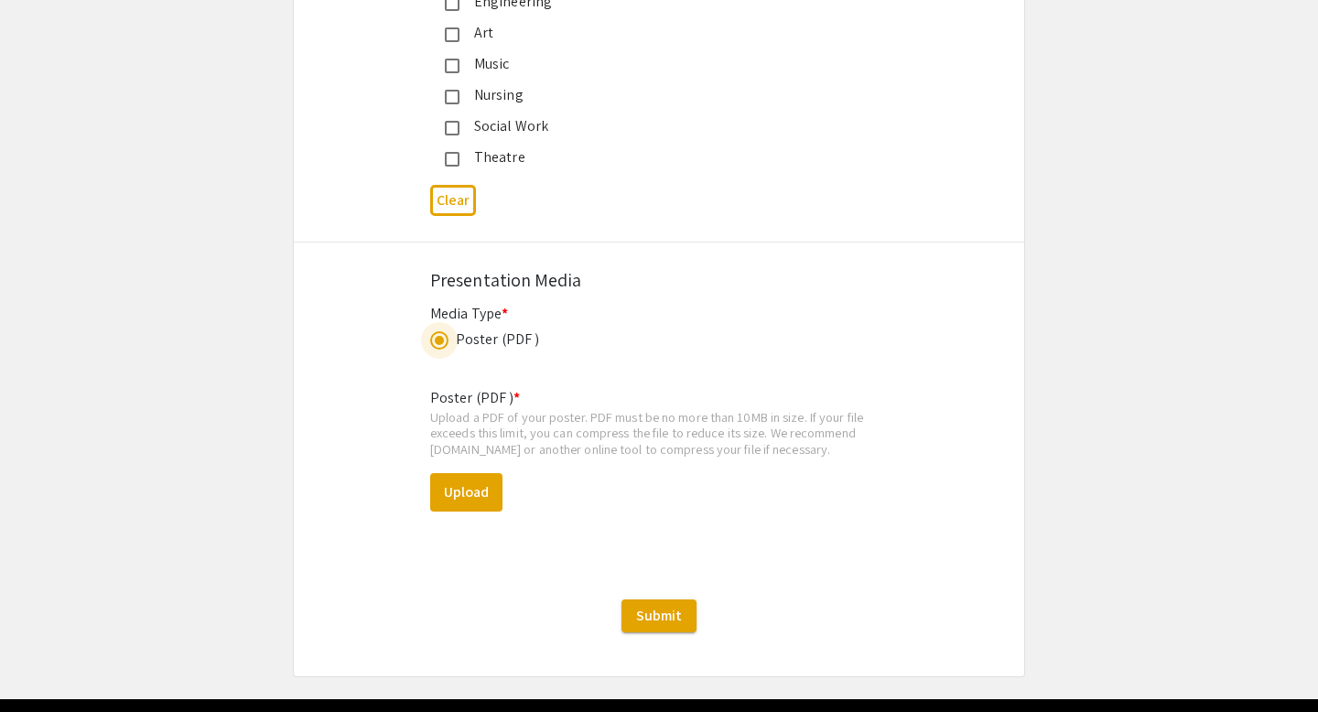
scroll to position [4992, 0]
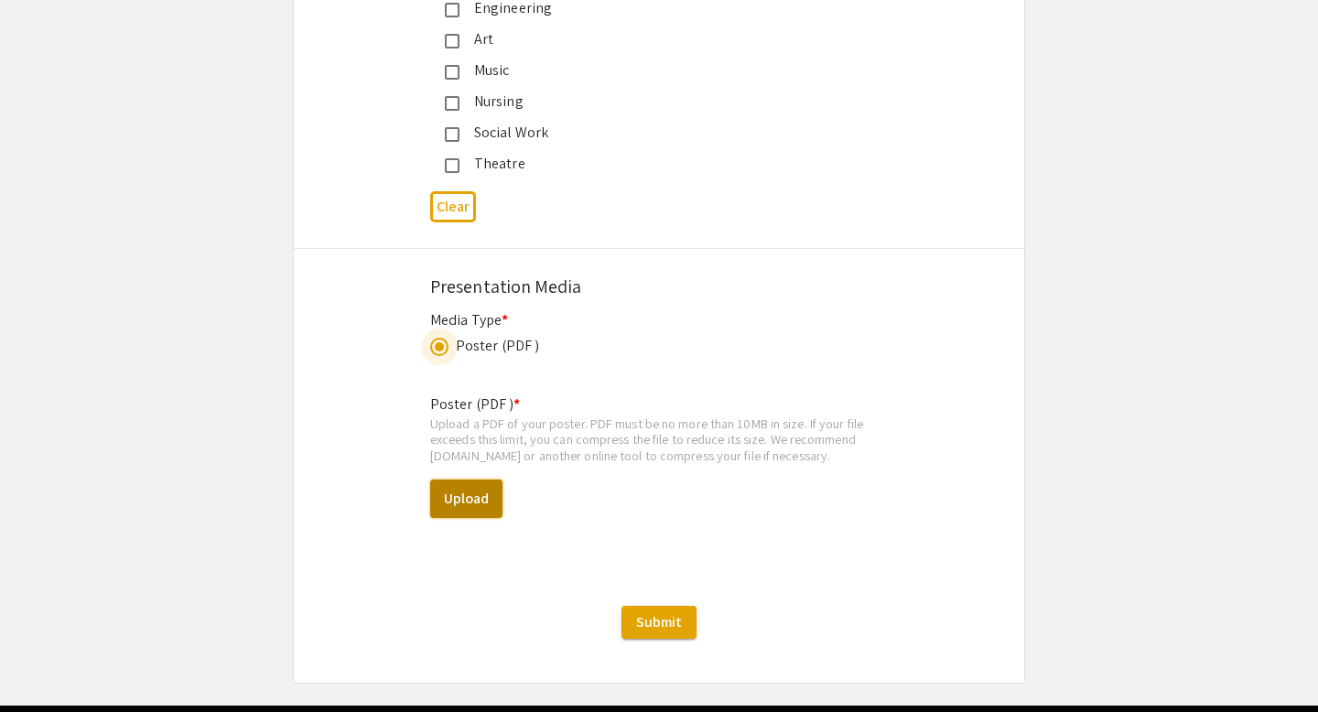
click at [477, 479] on button "Upload" at bounding box center [466, 498] width 72 height 38
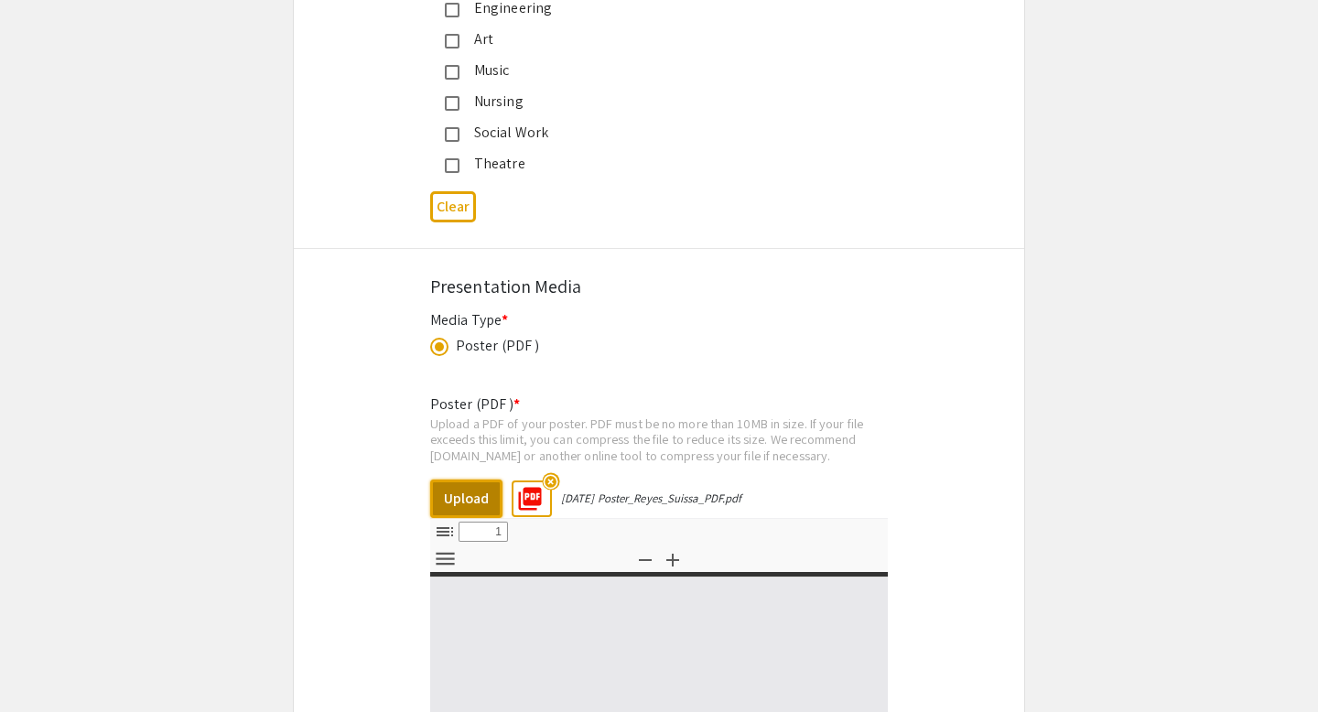
select select "custom"
type input "0"
select select "custom"
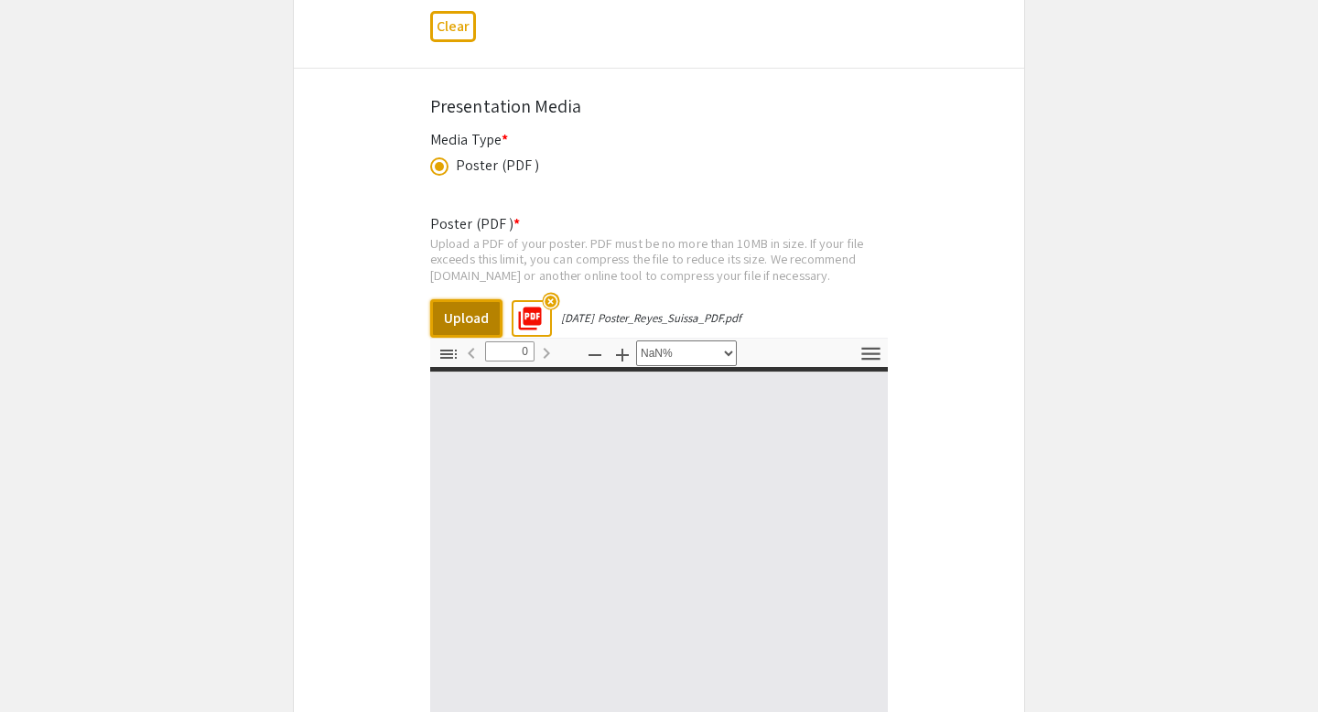
type input "1"
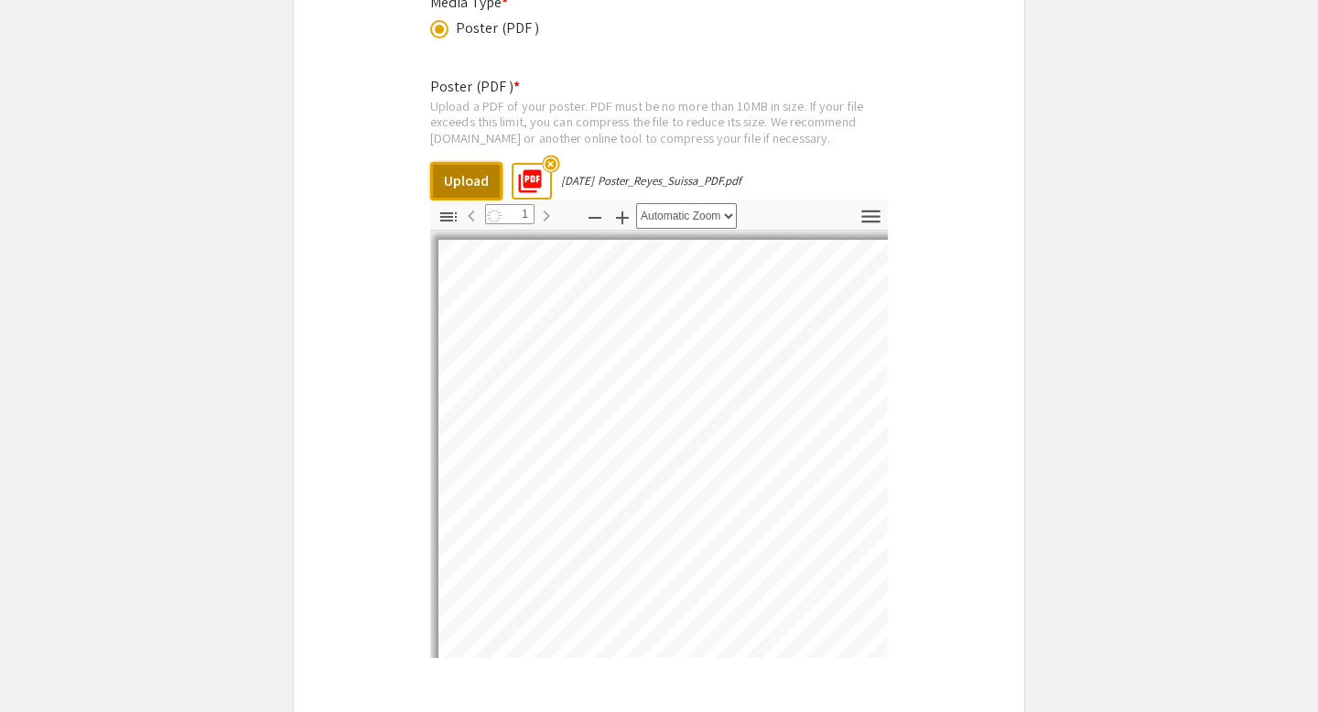
select select "auto"
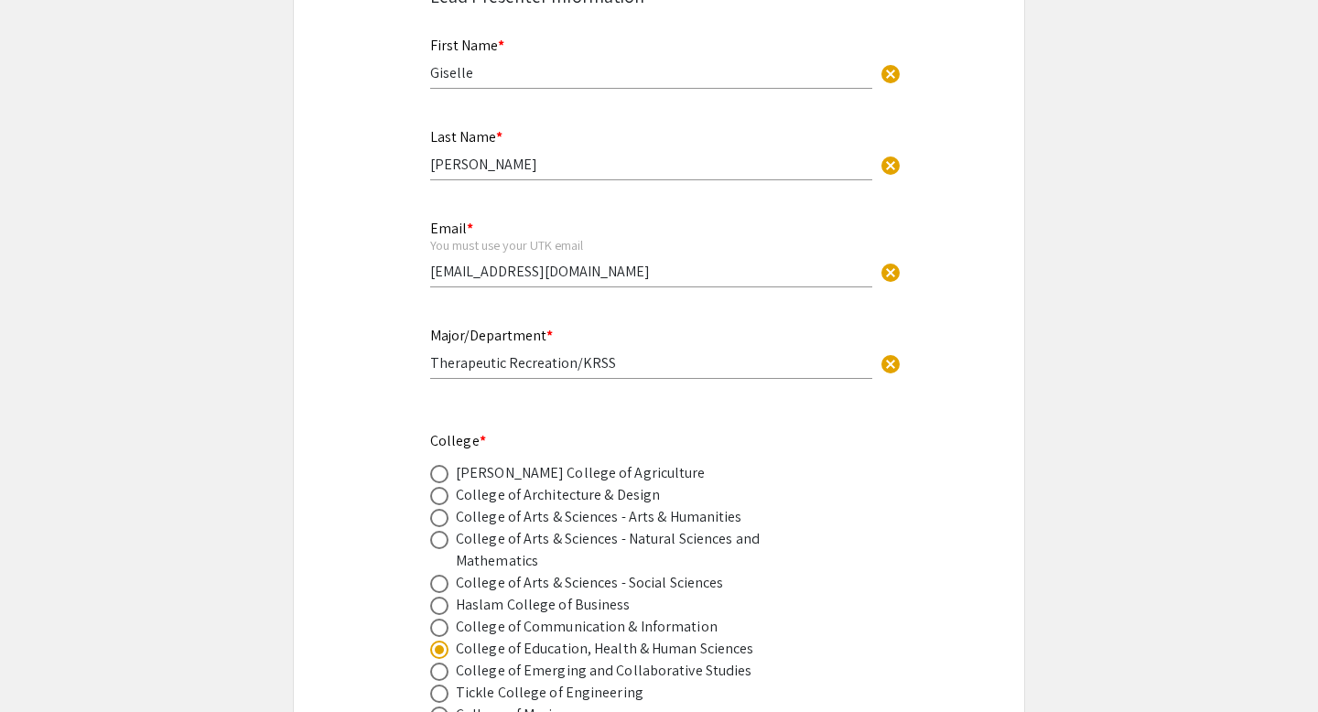
scroll to position [415, 0]
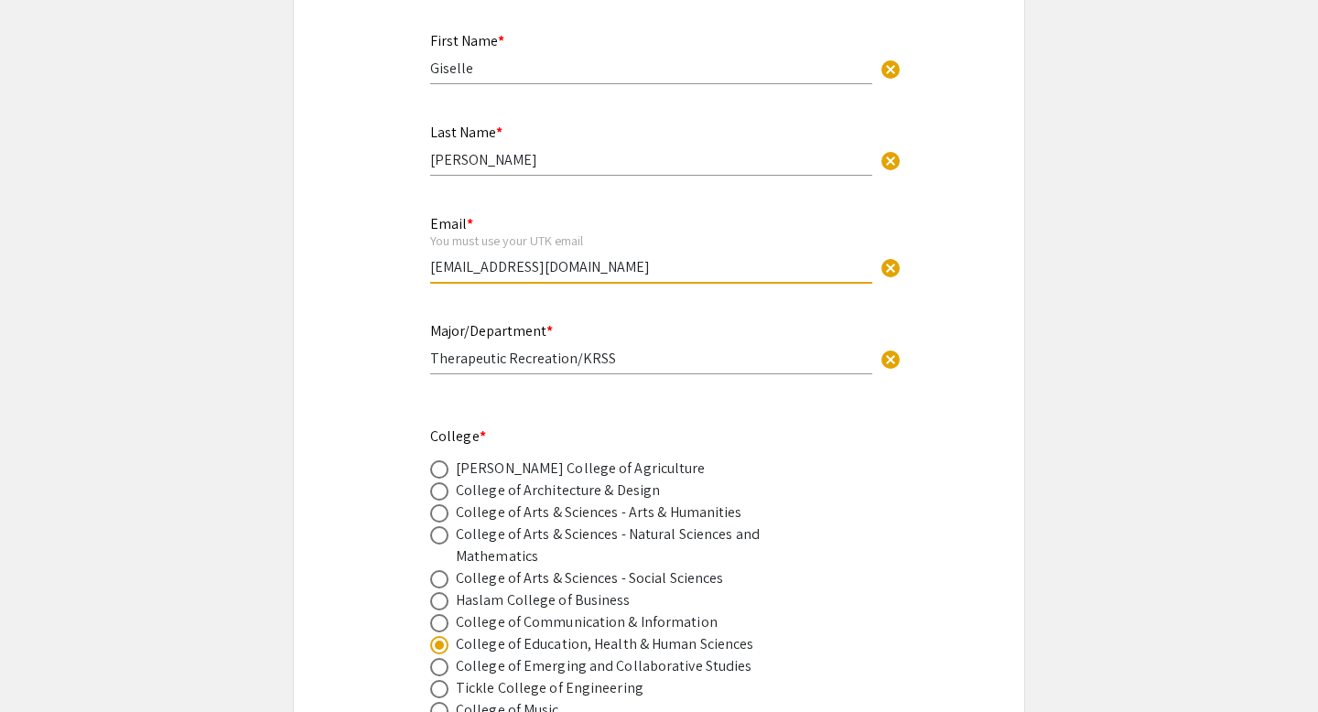
click at [767, 261] on input "[EMAIL_ADDRESS][DOMAIN_NAME]" at bounding box center [651, 266] width 442 height 19
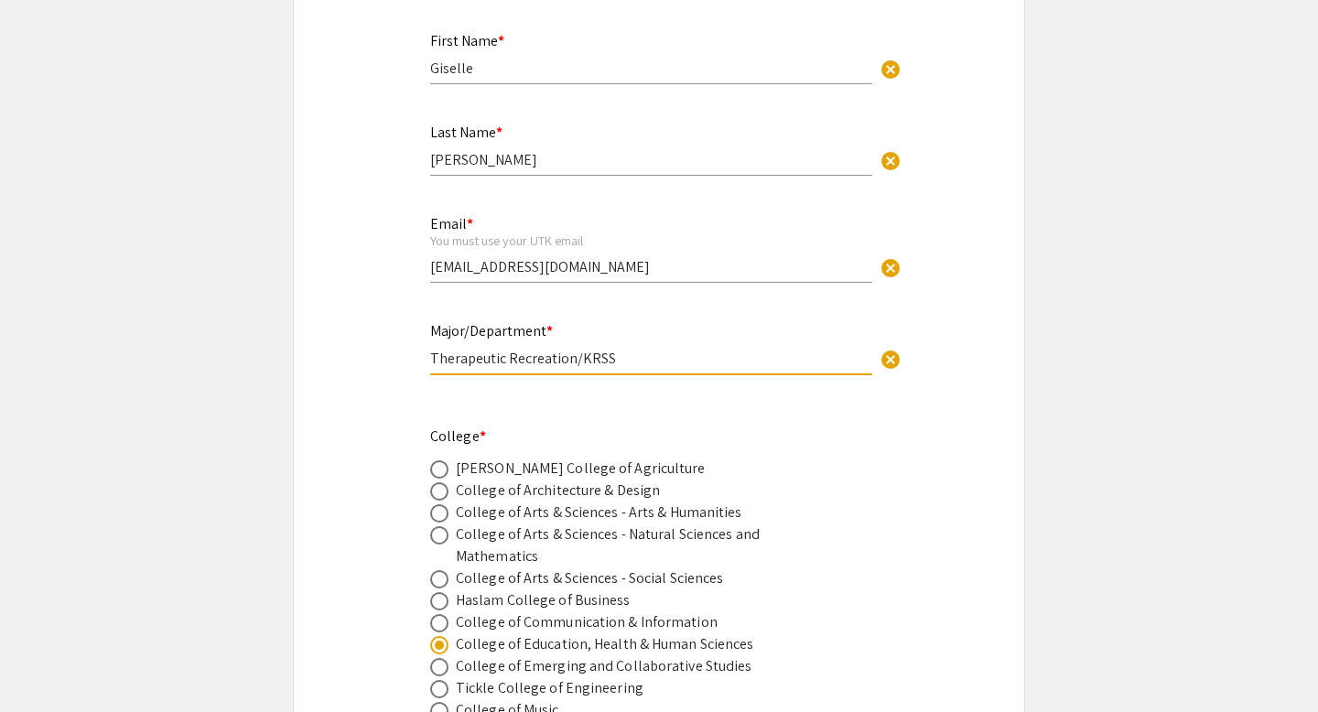
click at [701, 361] on input "Therapeutic Recreation/KRSS" at bounding box center [651, 358] width 442 height 19
click at [702, 358] on input "Therapeutic Recreation/KRSS" at bounding box center [651, 358] width 442 height 19
type input "Therapeutic Recreation/KRSS"
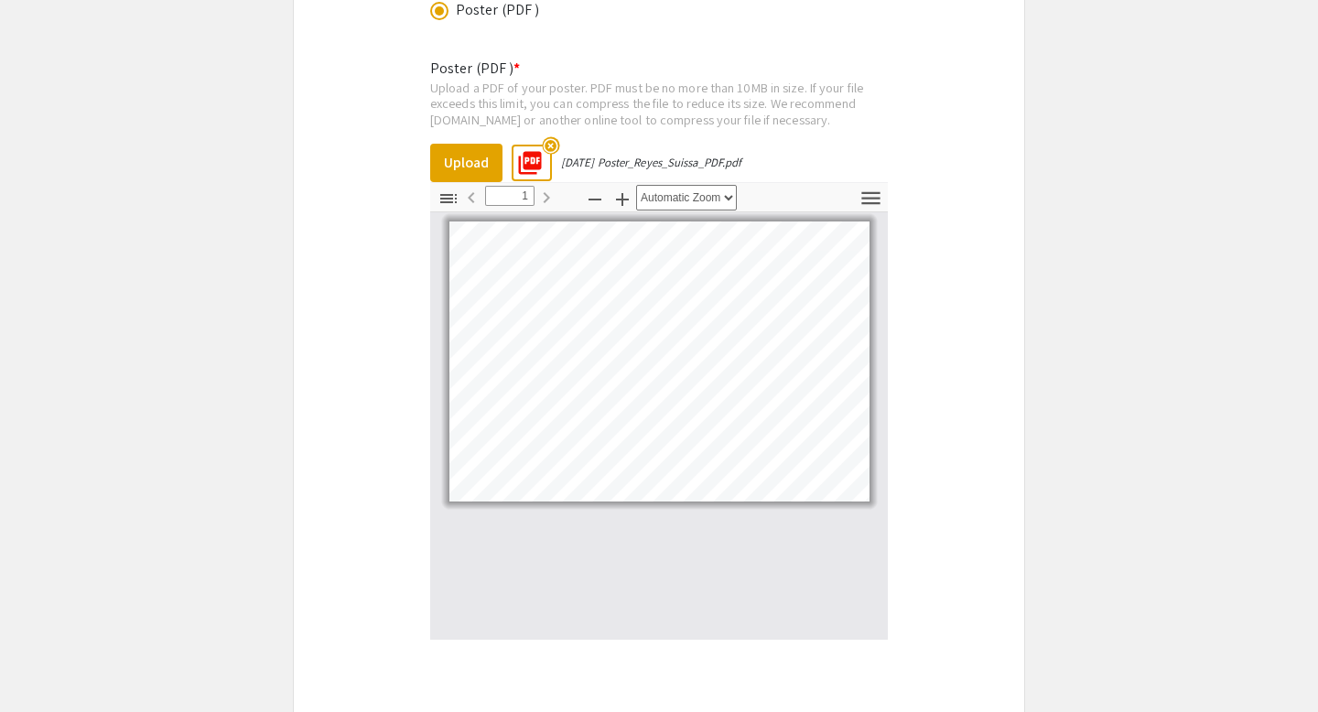
scroll to position [5503, 0]
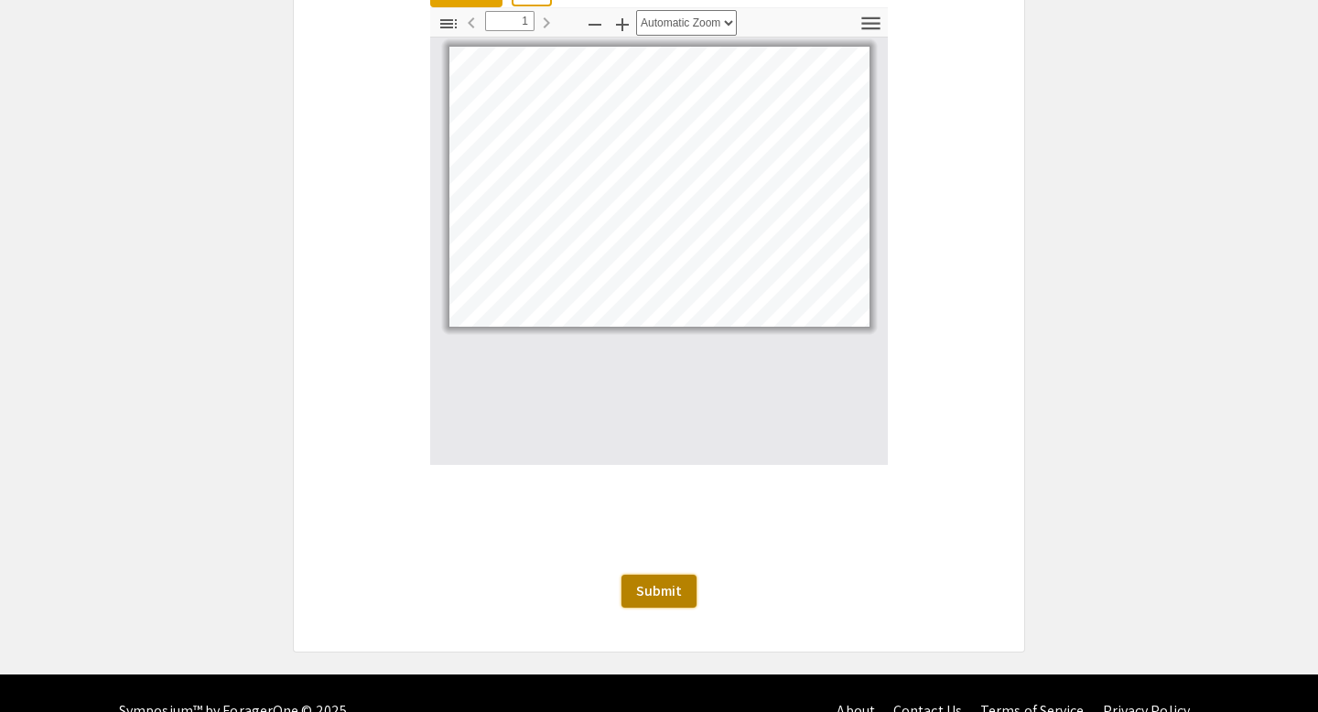
click at [682, 575] on button "Submit" at bounding box center [658, 591] width 75 height 33
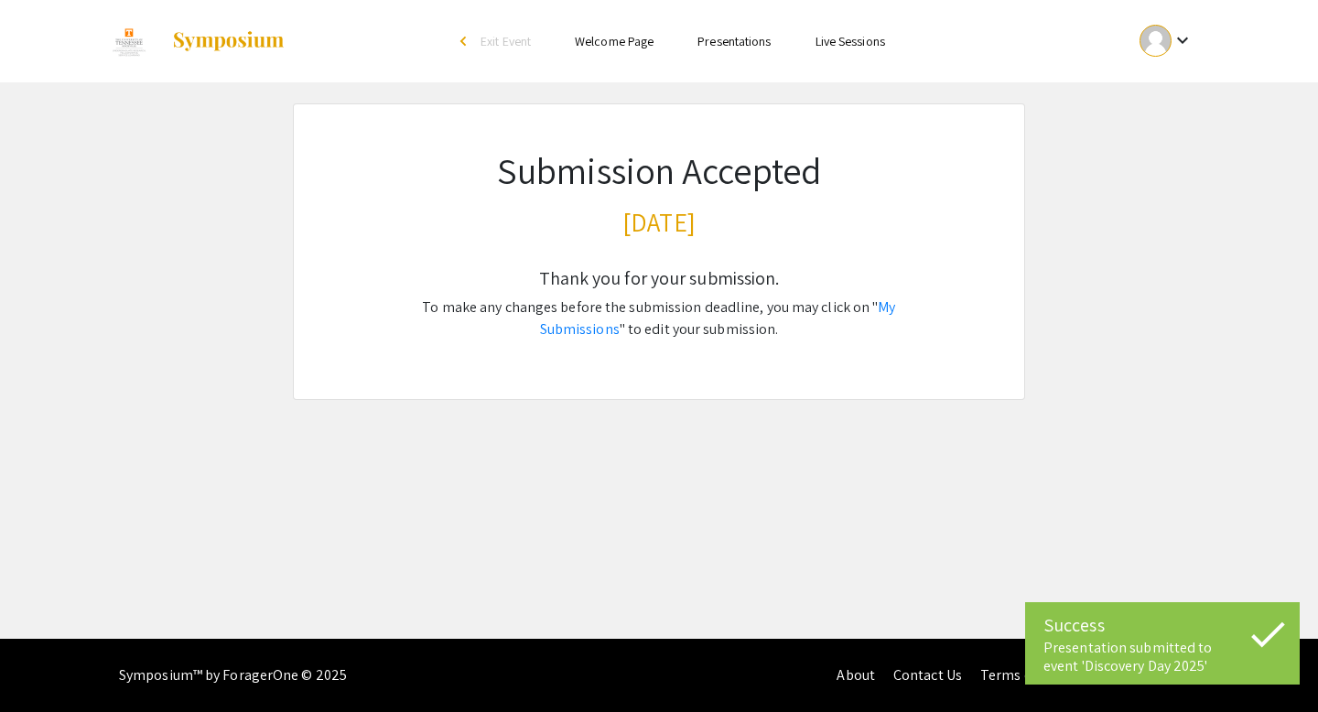
scroll to position [0, 0]
